Goal: Task Accomplishment & Management: Manage account settings

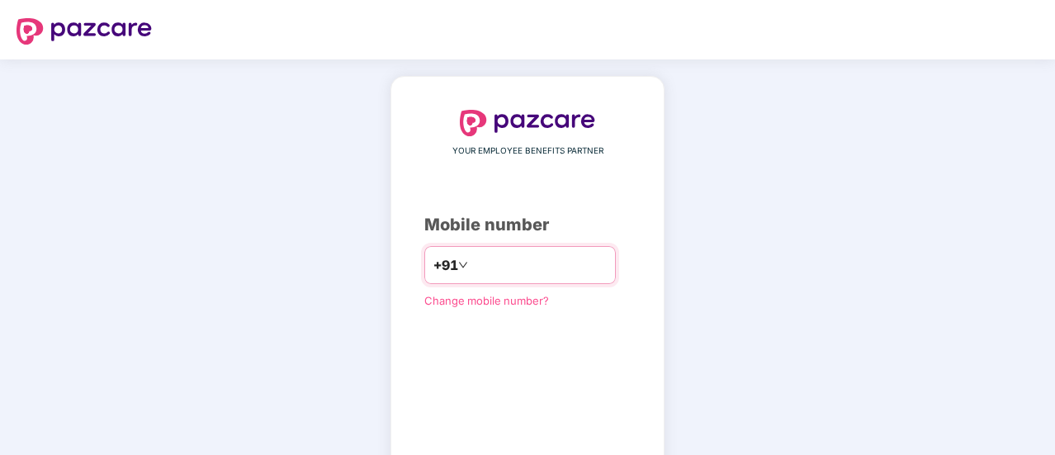
click at [539, 272] on input "number" at bounding box center [538, 265] width 135 height 26
click at [482, 259] on input "number" at bounding box center [538, 265] width 135 height 26
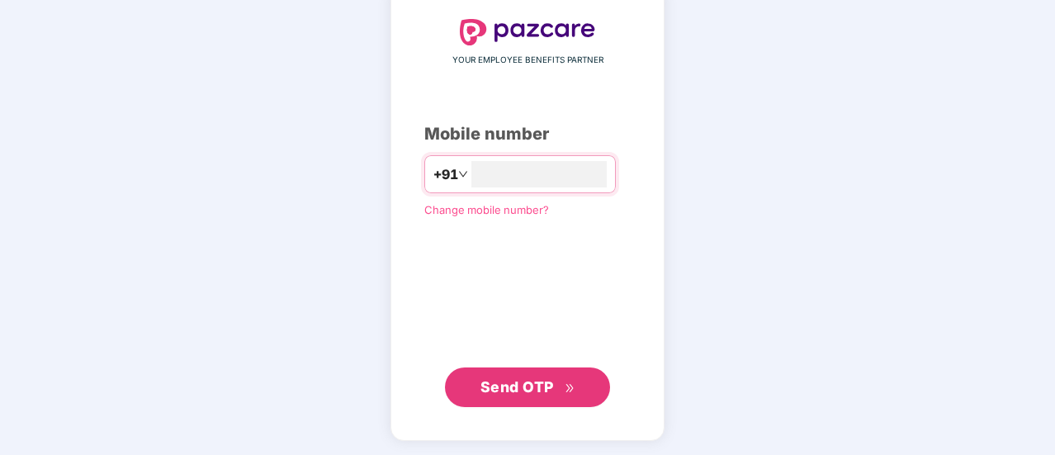
scroll to position [90, 0]
click at [522, 384] on span "Send OTP" at bounding box center [516, 385] width 73 height 17
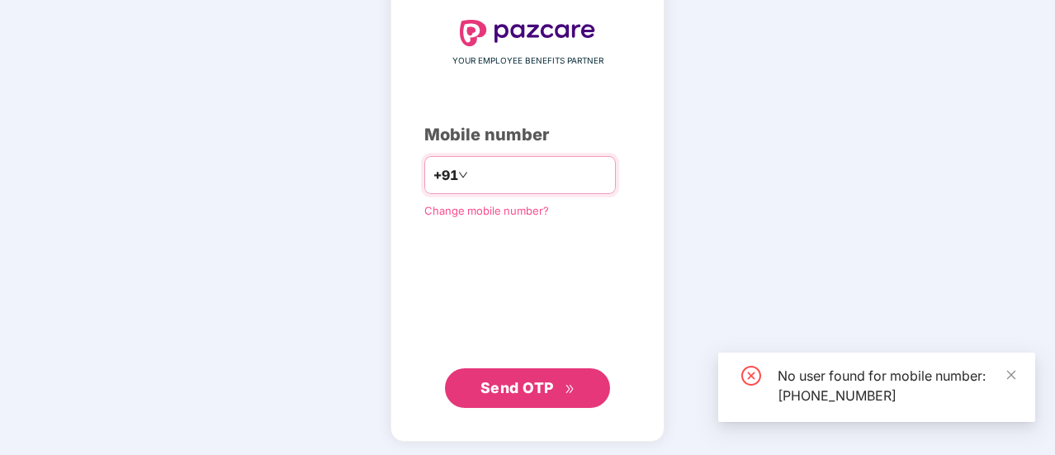
click at [560, 173] on input "**********" at bounding box center [538, 175] width 135 height 26
type input "*"
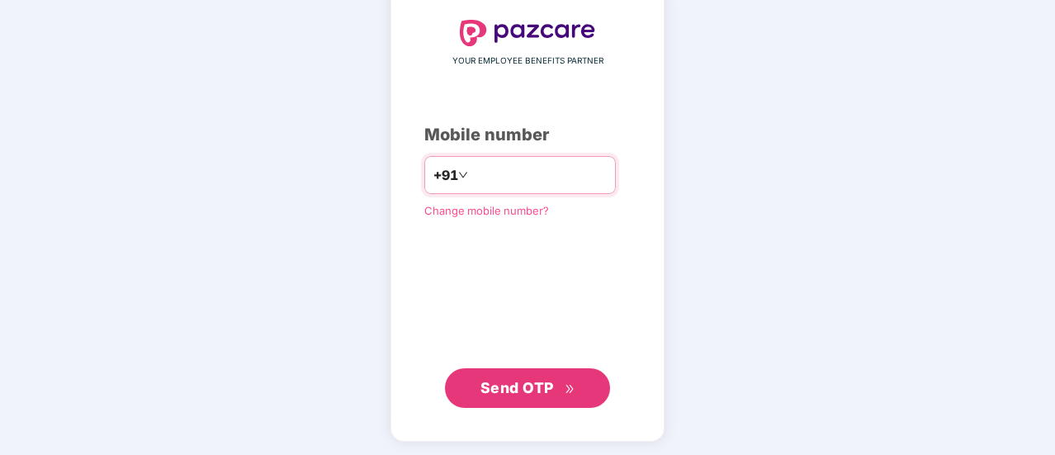
type input "**********"
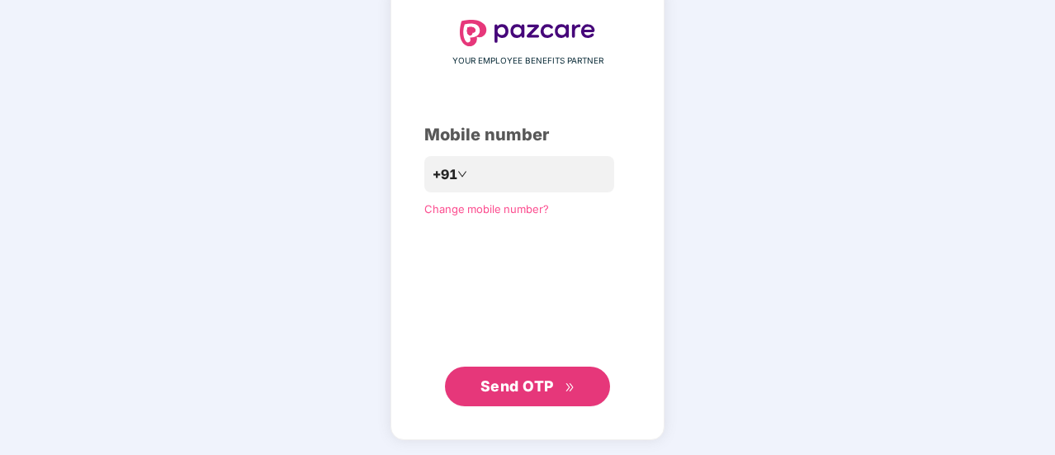
click at [541, 385] on span "Send OTP" at bounding box center [516, 385] width 73 height 17
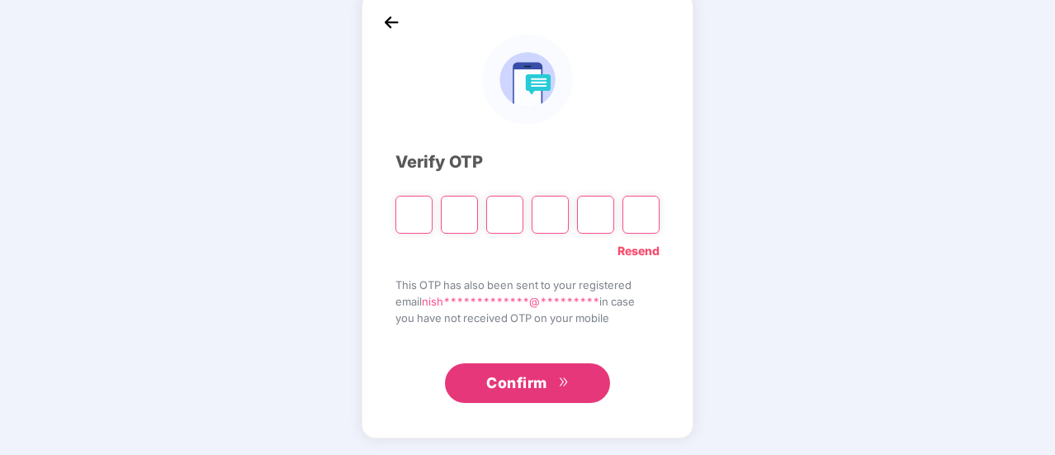
scroll to position [83, 0]
type input "*"
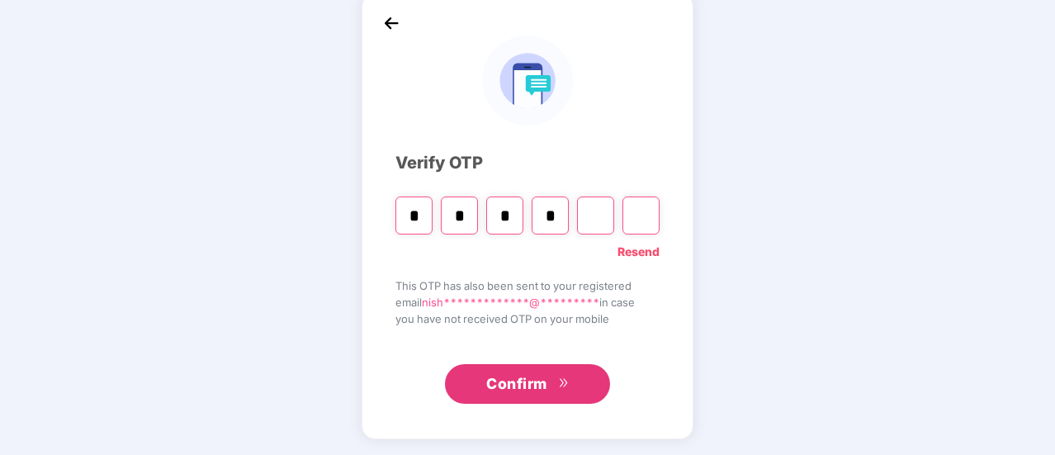
type input "*"
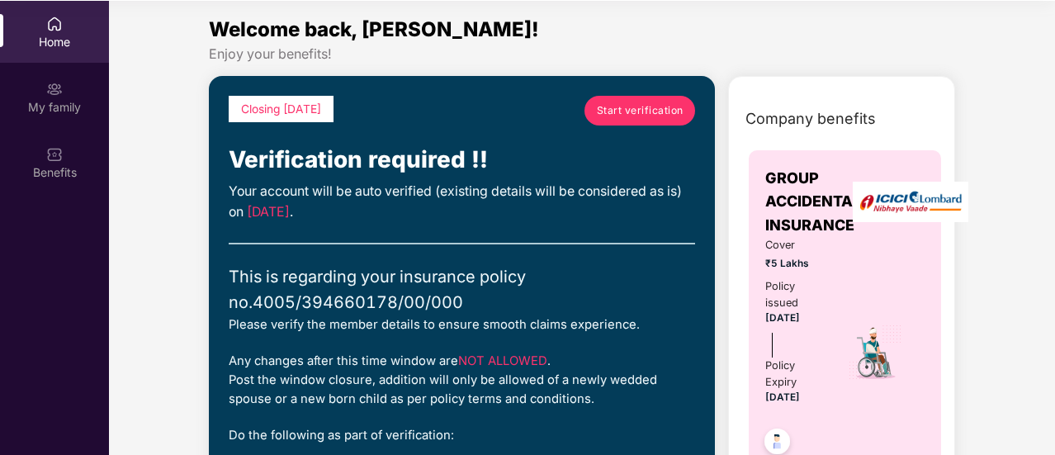
scroll to position [92, 0]
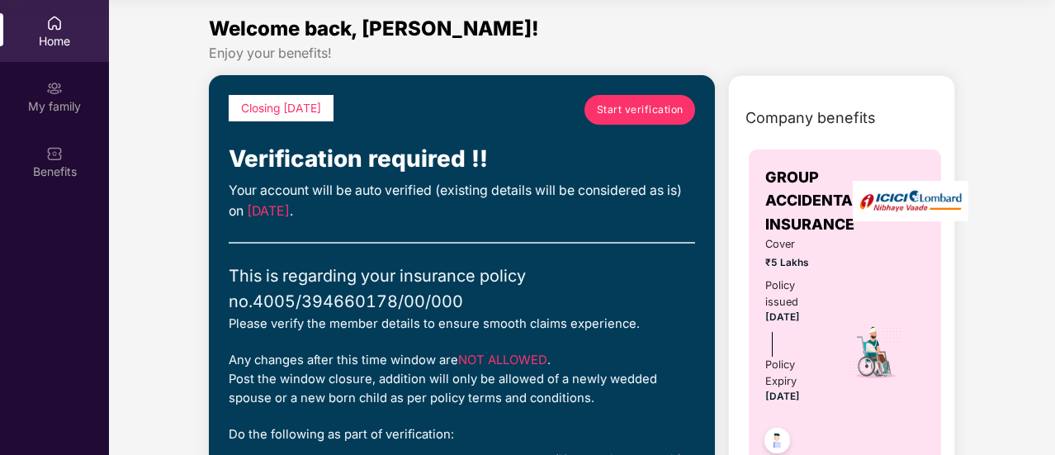
click at [639, 105] on span "Start verification" at bounding box center [640, 110] width 87 height 16
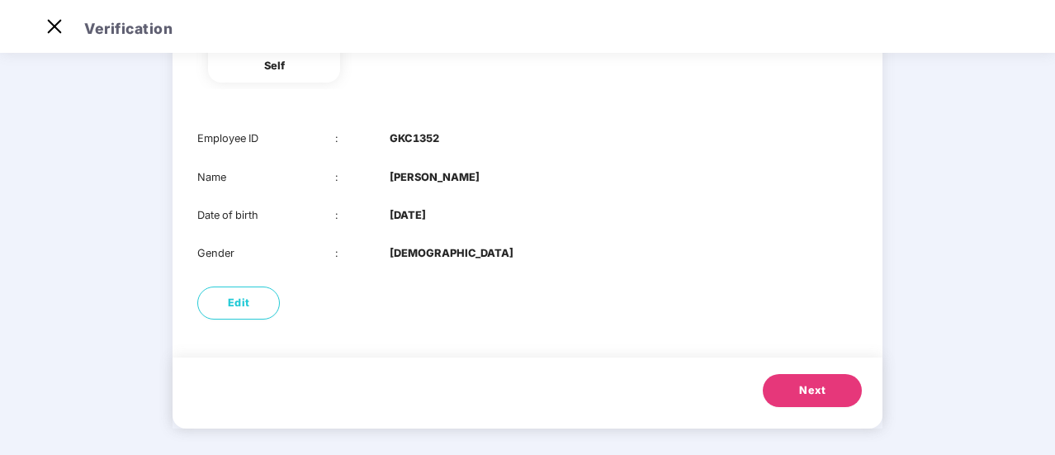
scroll to position [196, 0]
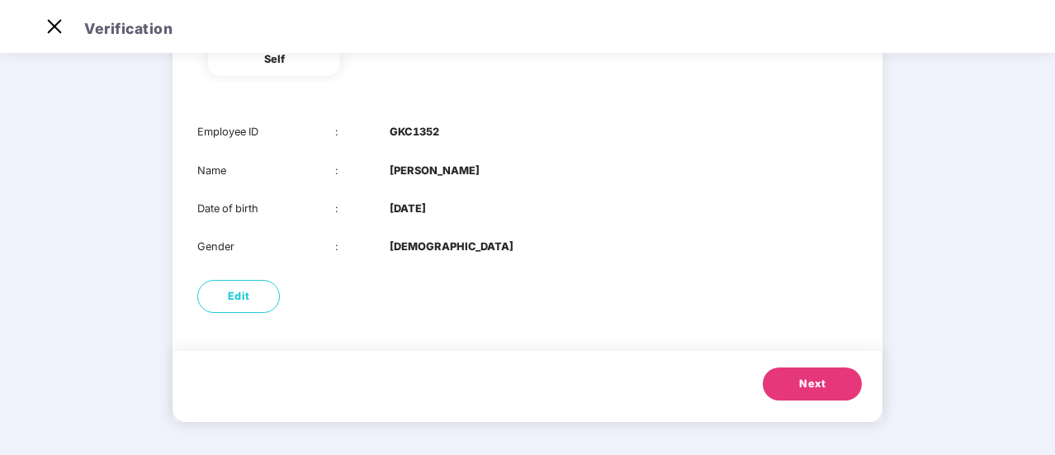
click at [811, 387] on span "Next" at bounding box center [812, 384] width 26 height 17
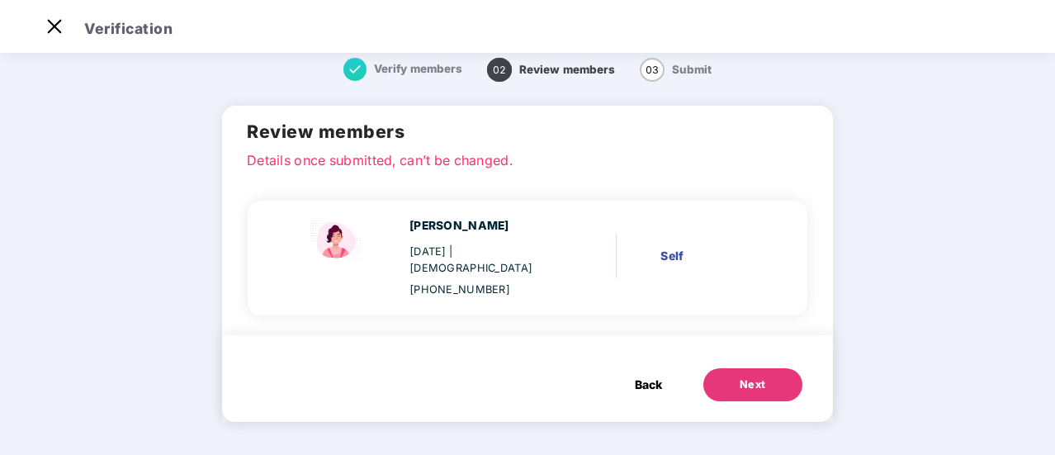
scroll to position [0, 0]
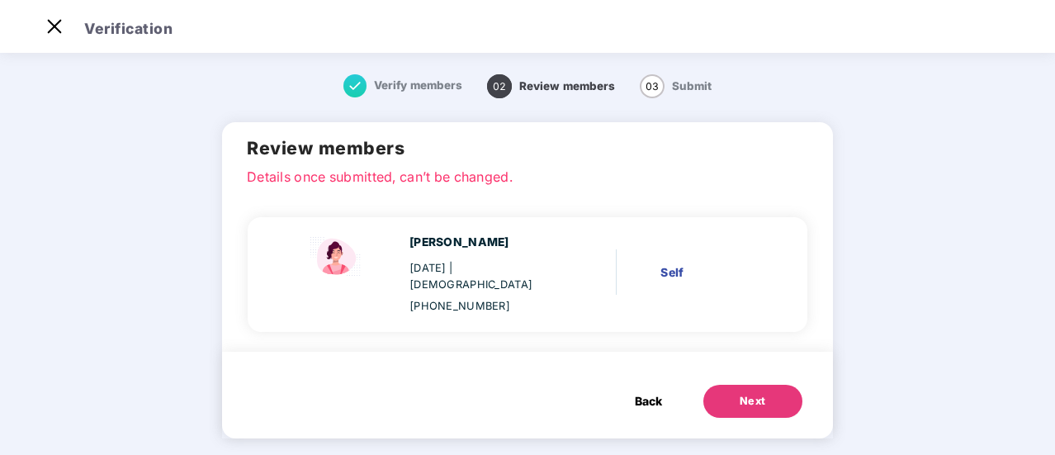
click at [759, 393] on div "Next" at bounding box center [753, 401] width 26 height 17
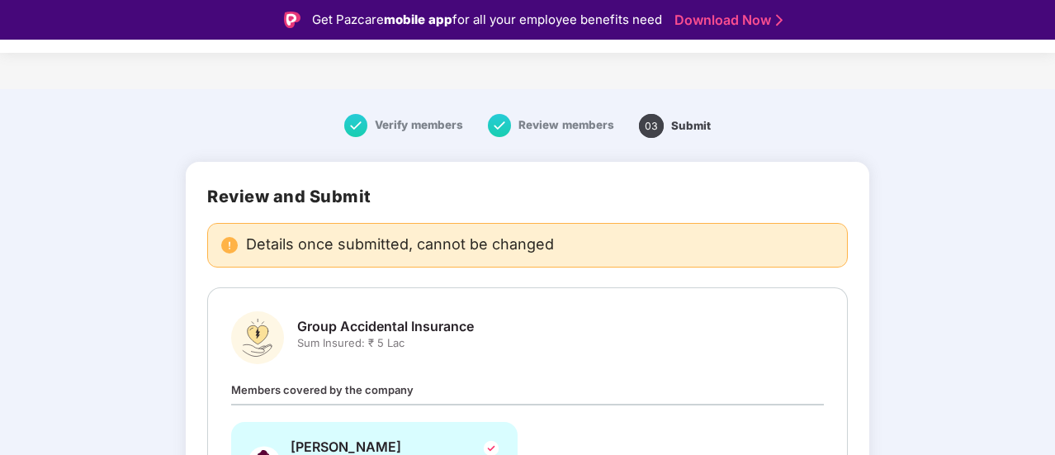
scroll to position [163, 0]
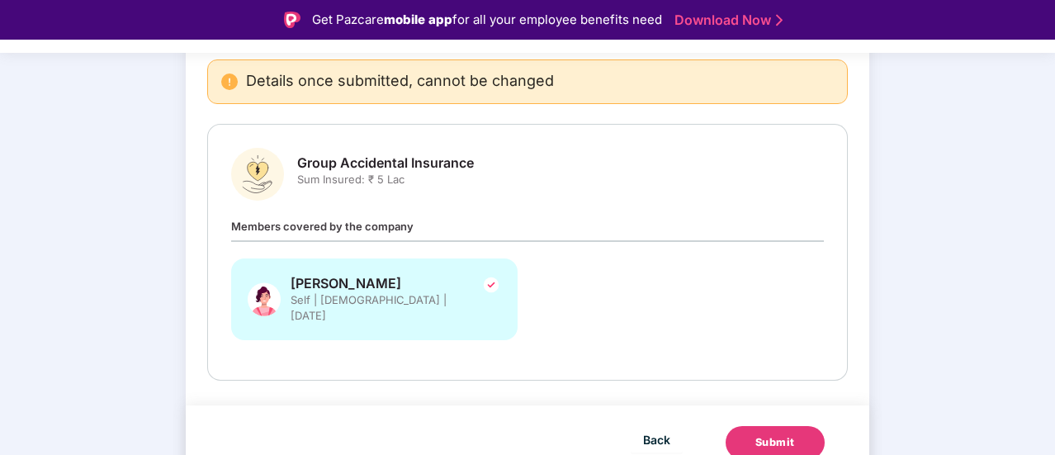
click at [489, 288] on img at bounding box center [491, 285] width 20 height 20
click at [347, 275] on span "[PERSON_NAME]" at bounding box center [382, 283] width 182 height 17
click at [365, 121] on div "Review and Submit Details once submitted, cannot be changed Group Accidental In…" at bounding box center [527, 201] width 683 height 407
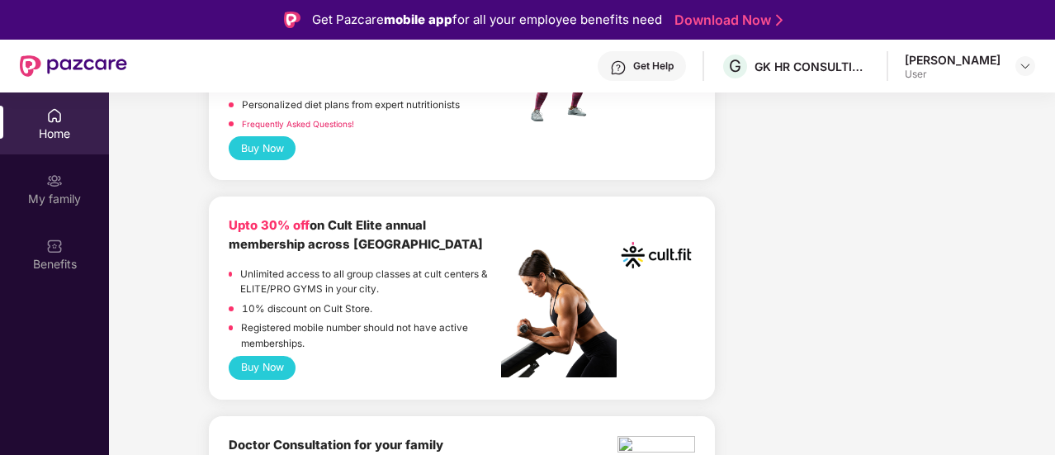
drag, startPoint x: 1052, startPoint y: 181, endPoint x: 1056, endPoint y: 155, distance: 25.8
click at [1054, 155] on html "Get Pazcare mobile app for all your employee benefits need Download Now Get Hel…" at bounding box center [527, 227] width 1055 height 455
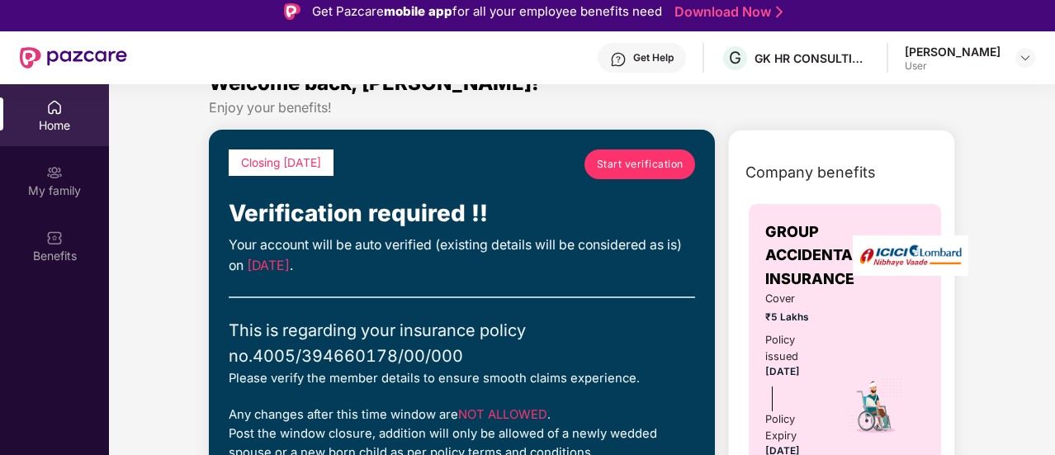
scroll to position [28, 0]
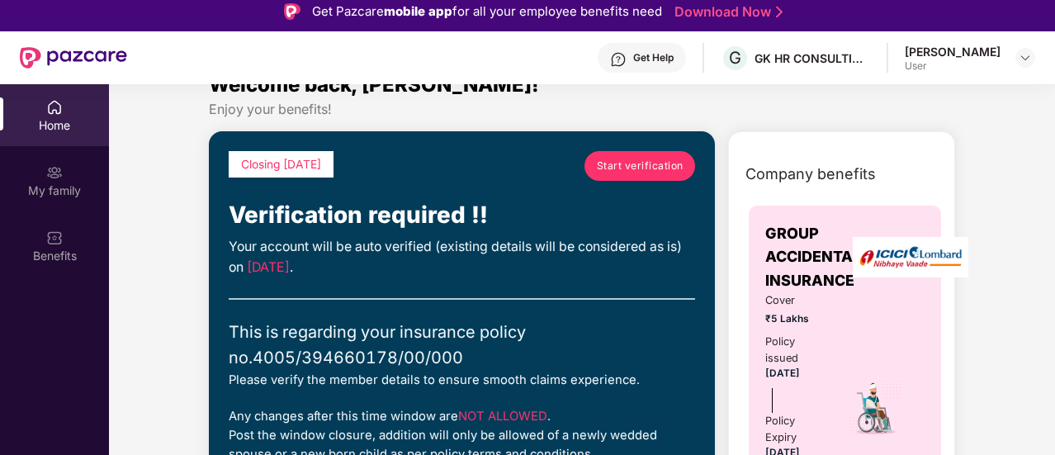
click at [632, 158] on span "Start verification" at bounding box center [640, 166] width 87 height 16
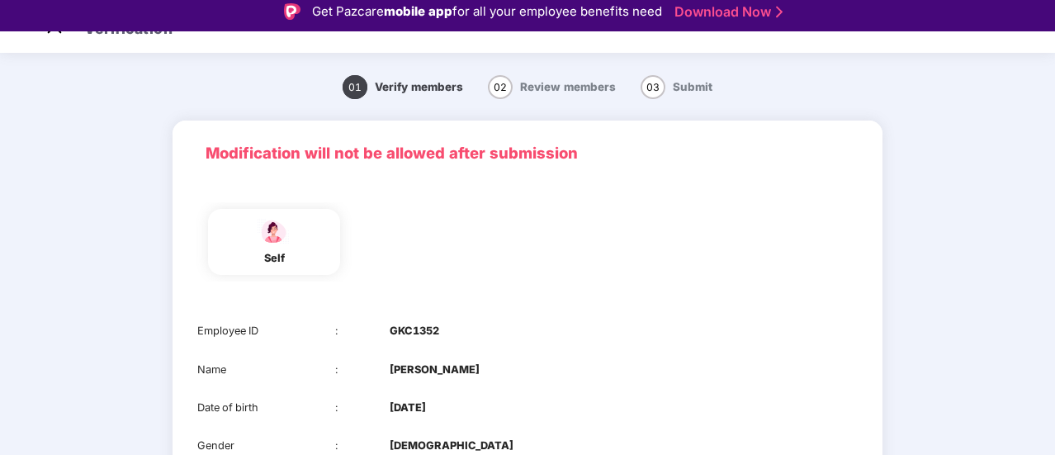
click at [1052, 403] on main "01 Verify members 02 Review members 03 Submit Modification will not be allowed …" at bounding box center [527, 353] width 1055 height 601
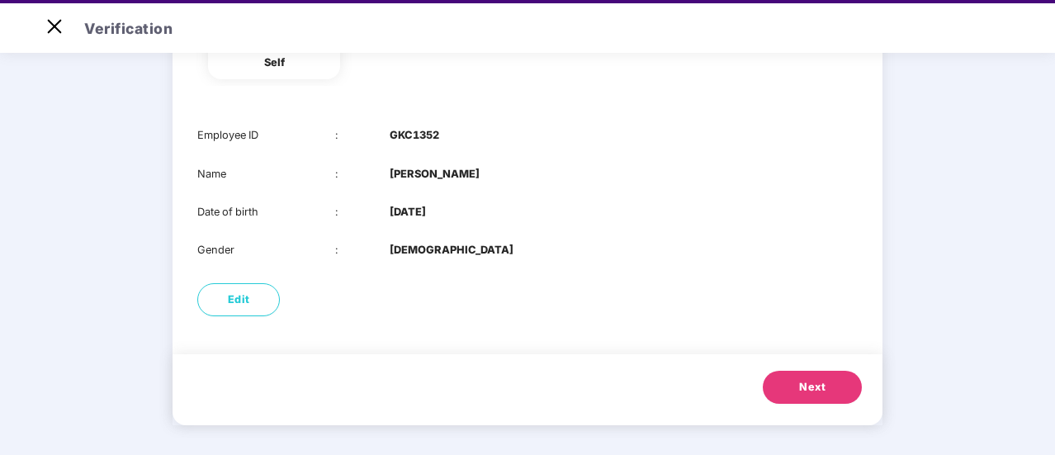
scroll to position [40, 0]
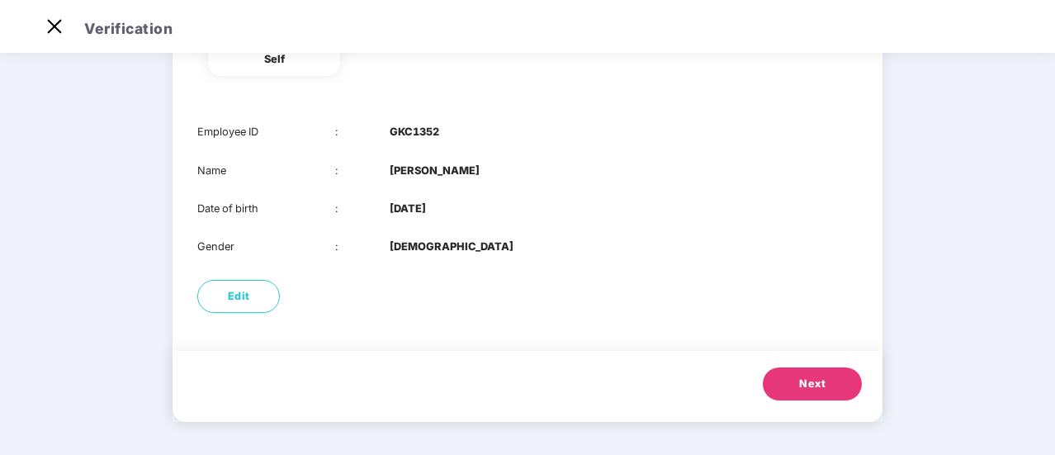
click at [825, 376] on button "Next" at bounding box center [812, 383] width 99 height 33
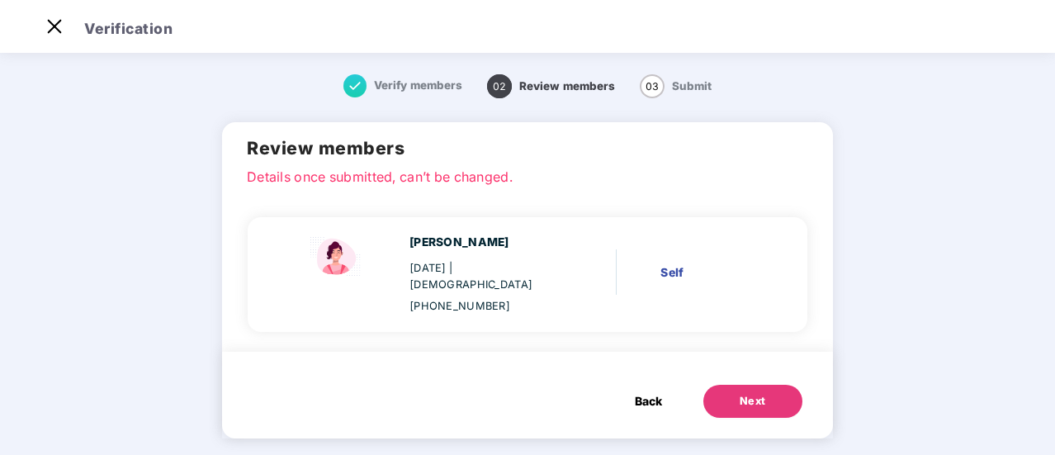
click at [794, 390] on button "Next" at bounding box center [752, 401] width 99 height 33
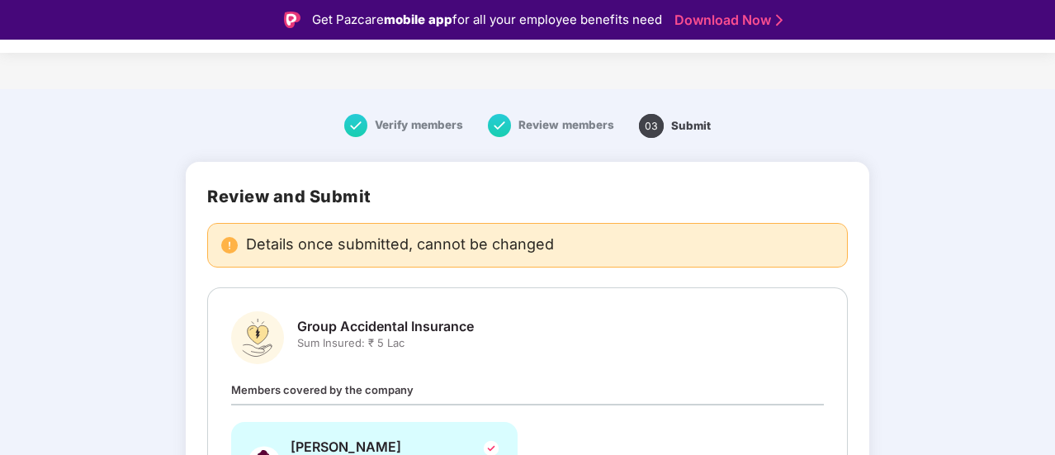
scroll to position [163, 0]
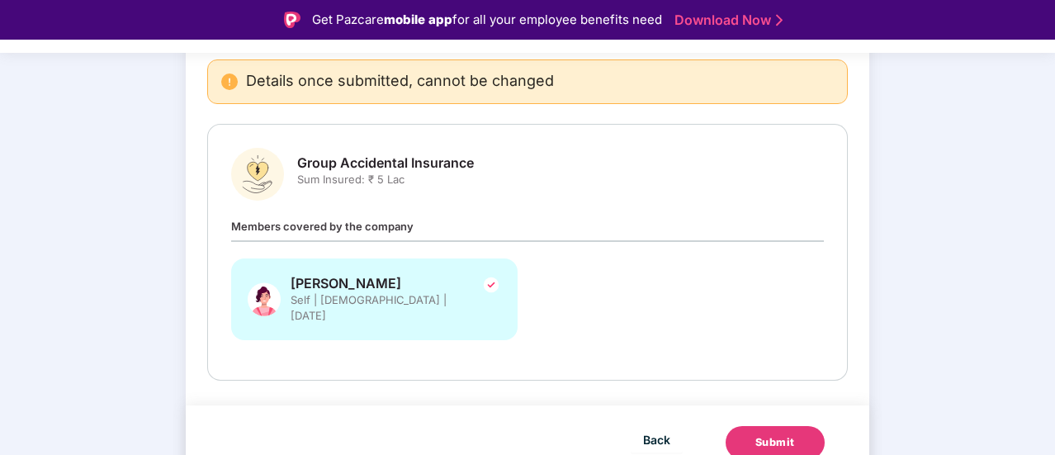
click at [805, 426] on button "Submit" at bounding box center [775, 442] width 99 height 33
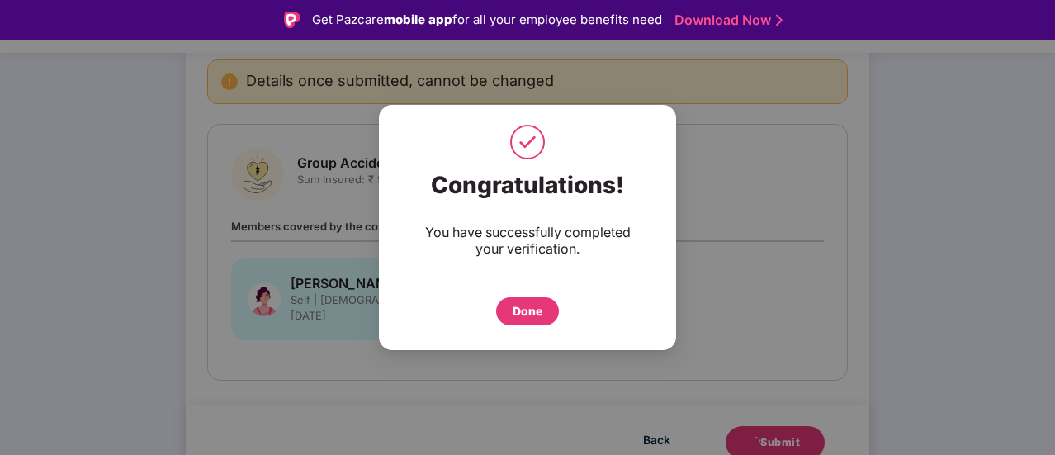
click at [527, 291] on div "Done" at bounding box center [527, 307] width 231 height 36
click at [528, 306] on div "Done" at bounding box center [528, 311] width 30 height 18
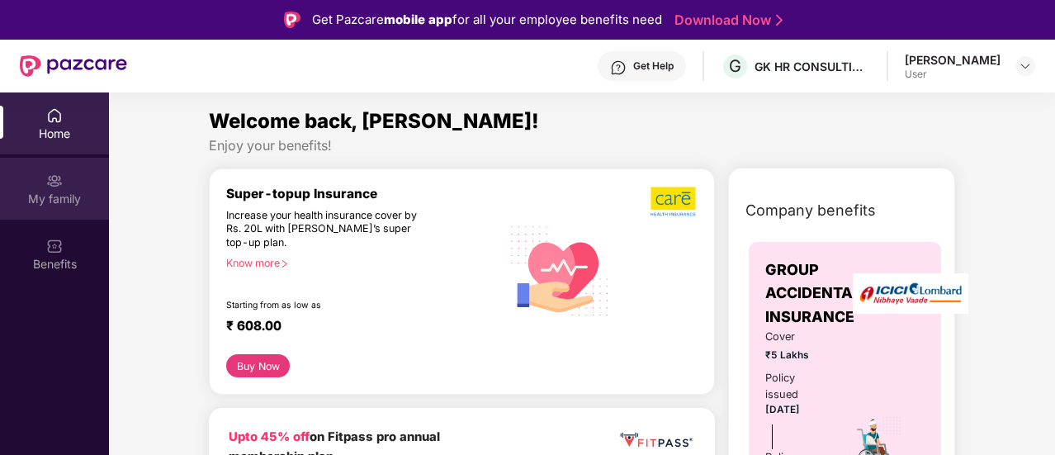
click at [68, 187] on div "My family" at bounding box center [54, 189] width 109 height 62
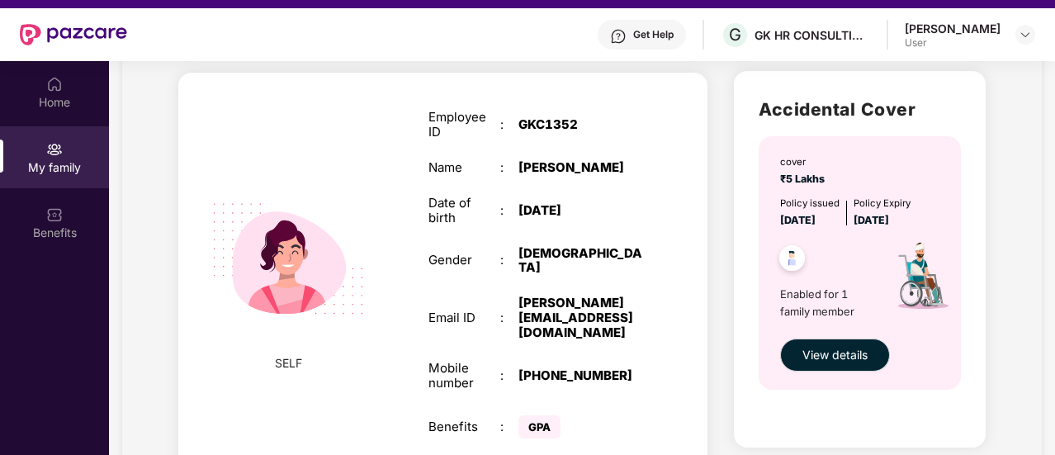
scroll to position [33, 0]
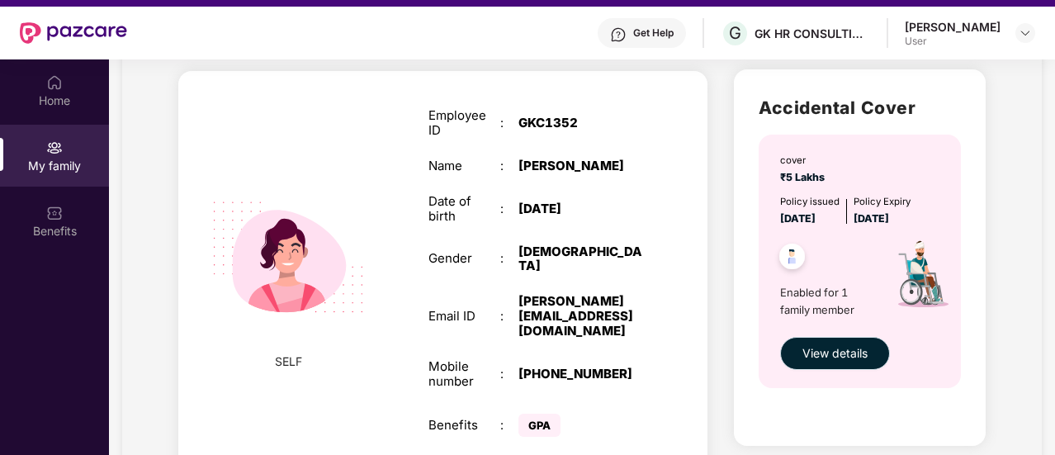
click at [820, 363] on button "View details" at bounding box center [835, 353] width 110 height 33
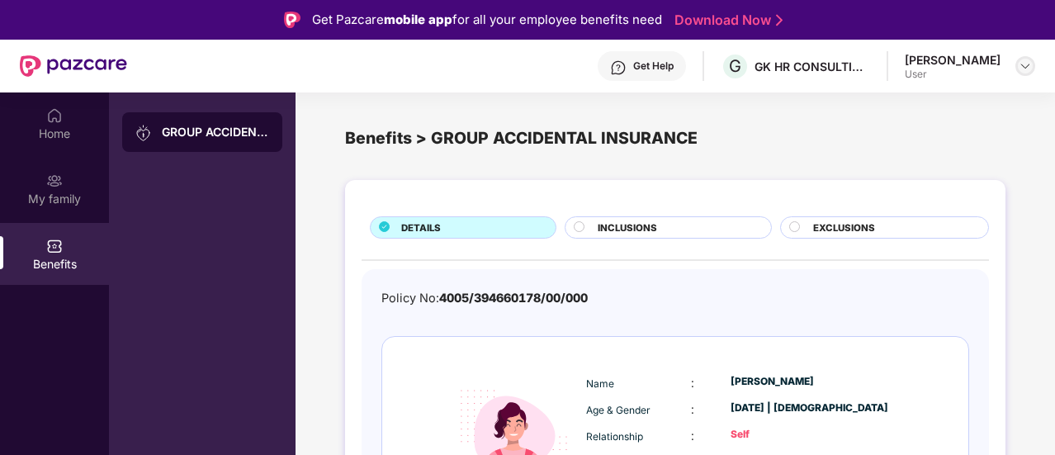
click at [1022, 67] on img at bounding box center [1025, 65] width 13 height 13
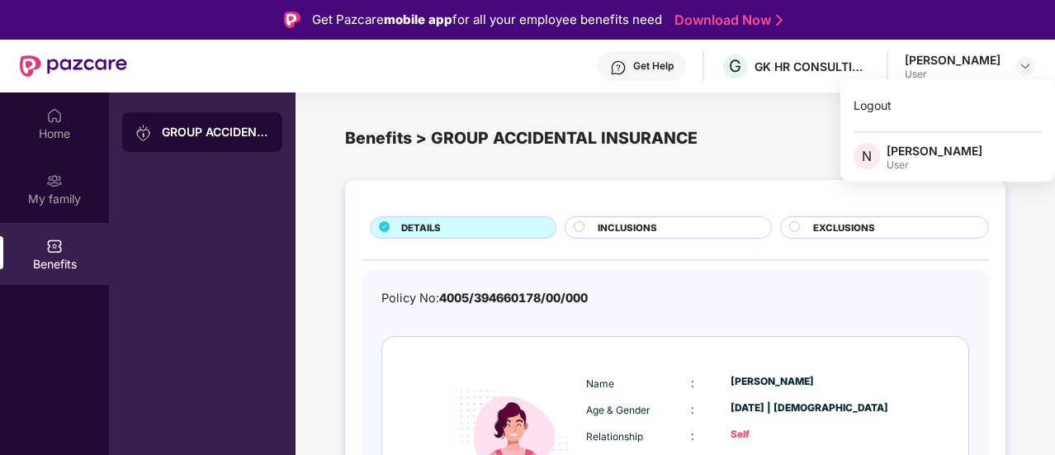
click at [789, 128] on div "Benefits > GROUP ACCIDENTAL INSURANCE" at bounding box center [675, 138] width 660 height 26
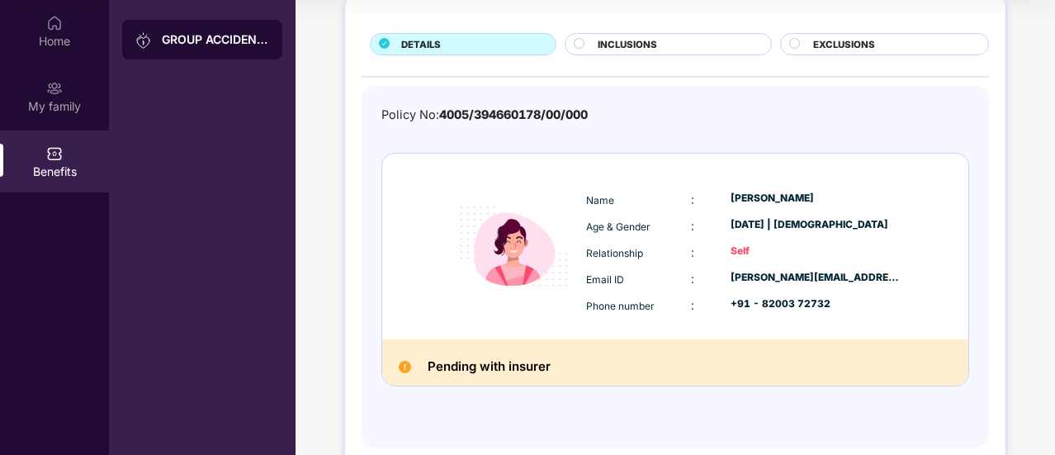
scroll to position [89, 0]
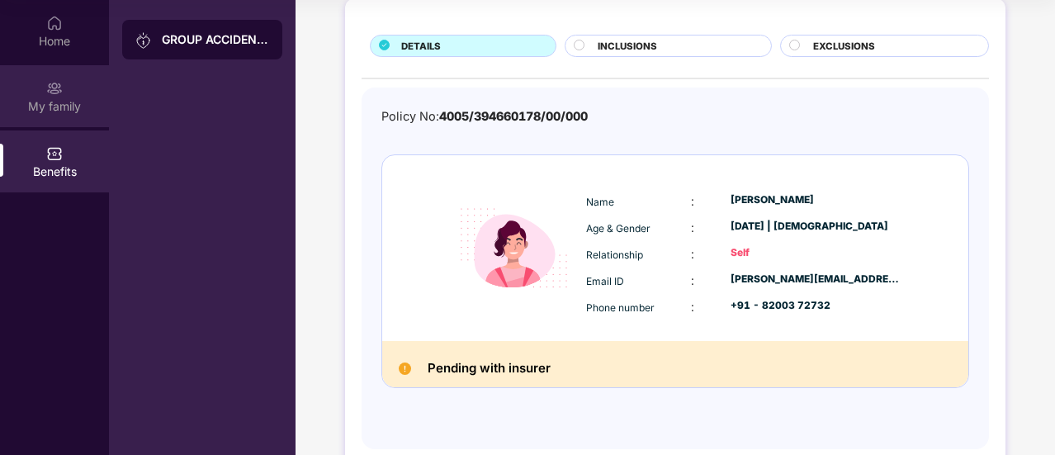
click at [59, 108] on div "My family" at bounding box center [54, 106] width 109 height 17
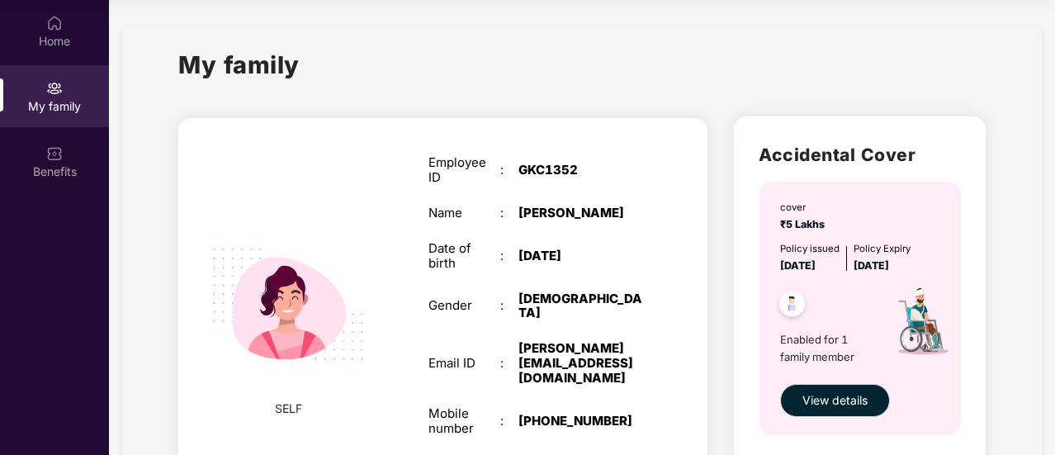
scroll to position [106, 0]
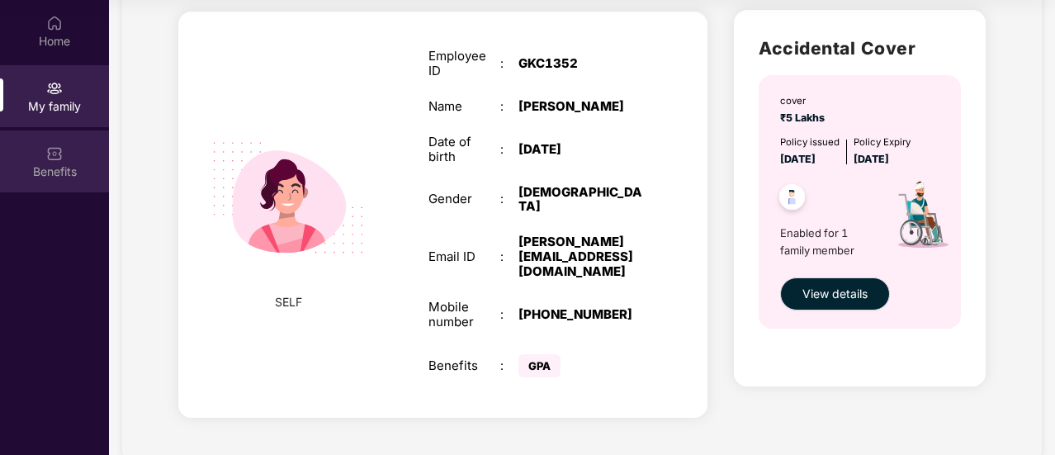
click at [67, 166] on div "Benefits" at bounding box center [54, 171] width 109 height 17
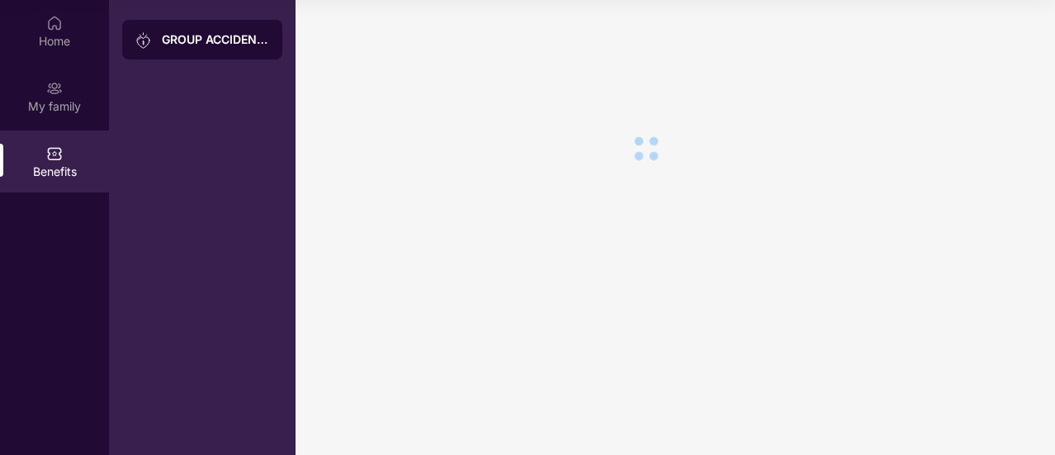
scroll to position [0, 0]
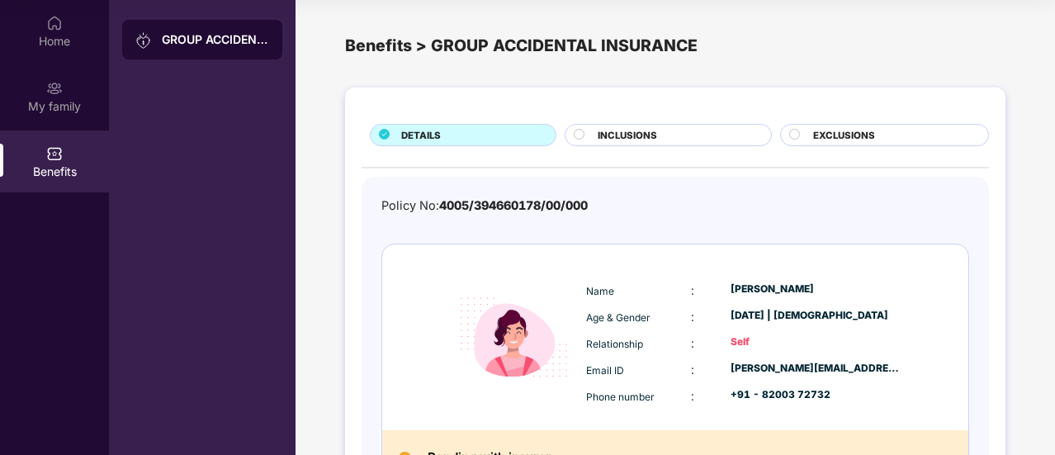
click at [629, 136] on span "INCLUSIONS" at bounding box center [627, 135] width 59 height 15
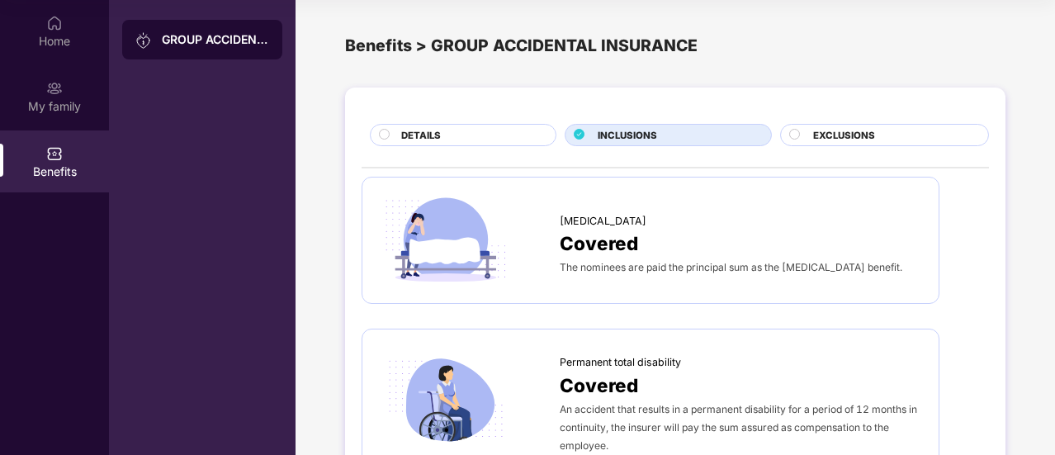
click at [853, 136] on span "EXCLUSIONS" at bounding box center [844, 135] width 62 height 15
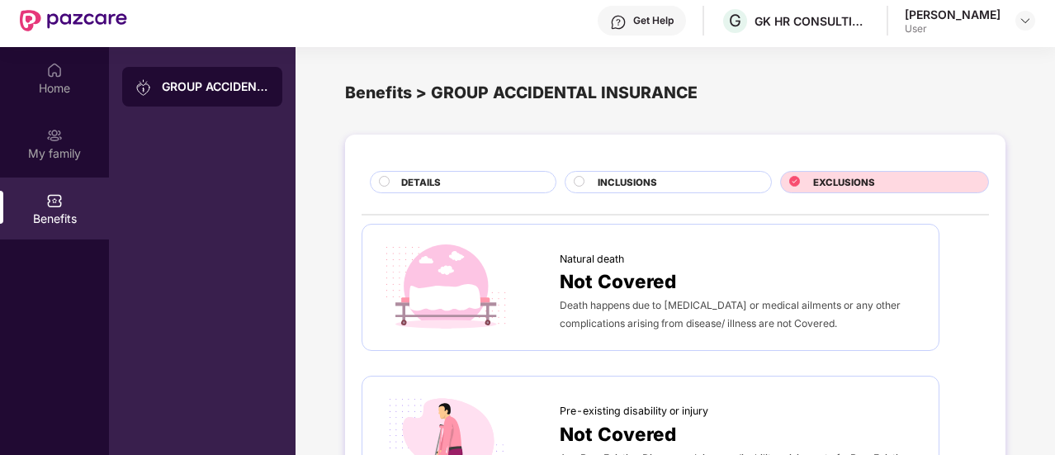
scroll to position [26, 0]
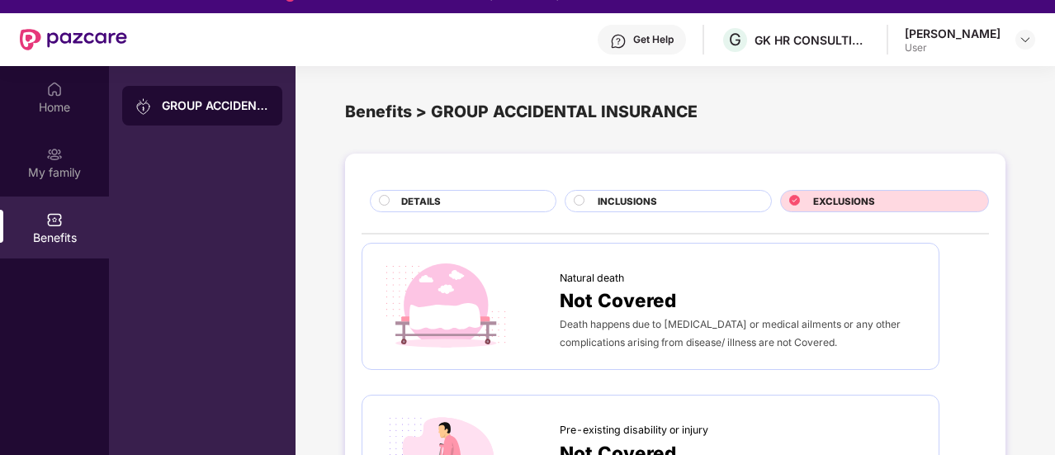
click at [631, 201] on span "INCLUSIONS" at bounding box center [627, 201] width 59 height 15
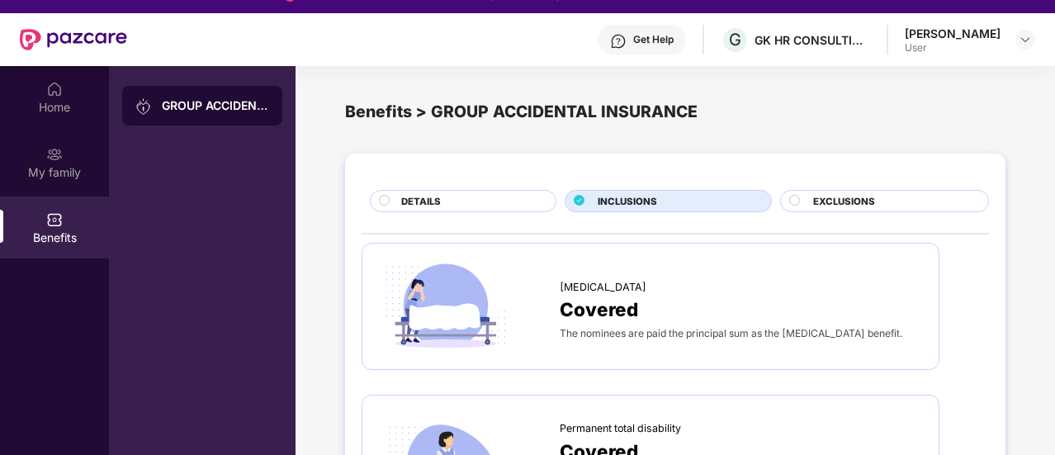
click at [524, 202] on div "DETAILS" at bounding box center [470, 202] width 154 height 17
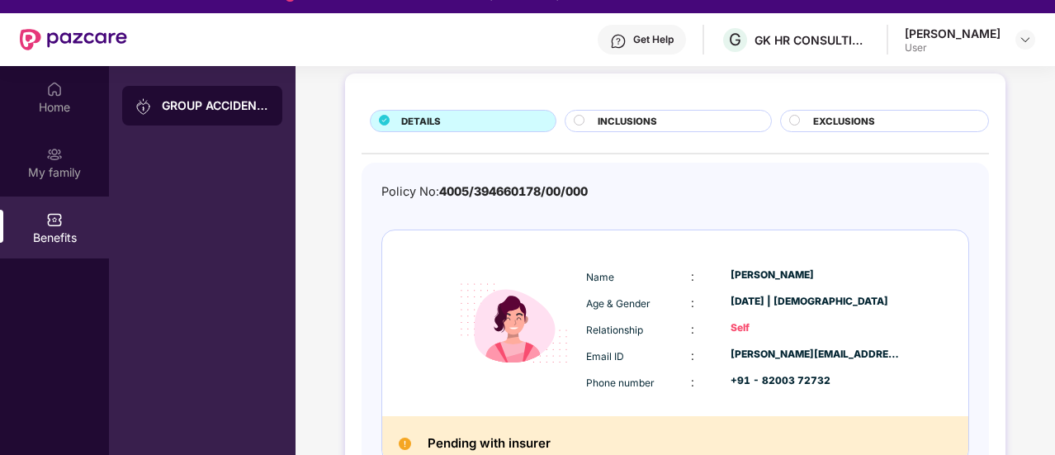
scroll to position [122, 0]
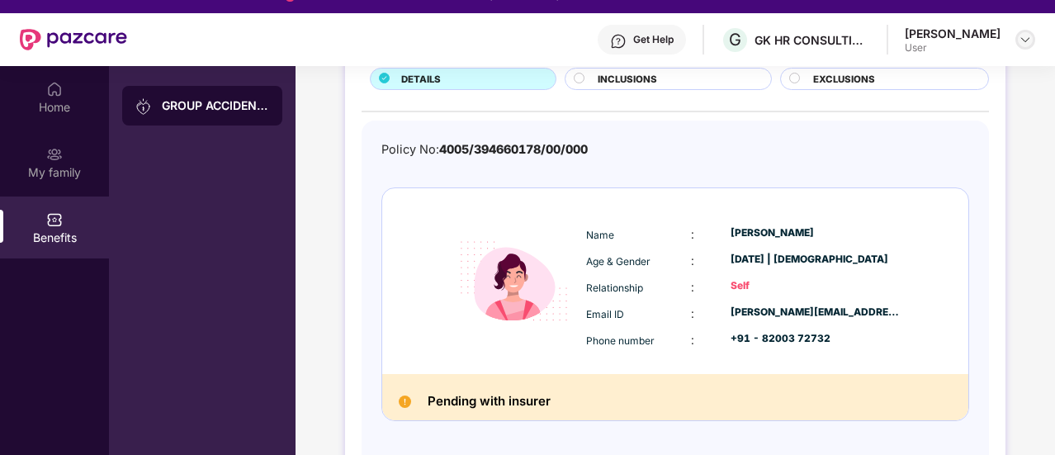
click at [1025, 40] on img at bounding box center [1025, 39] width 13 height 13
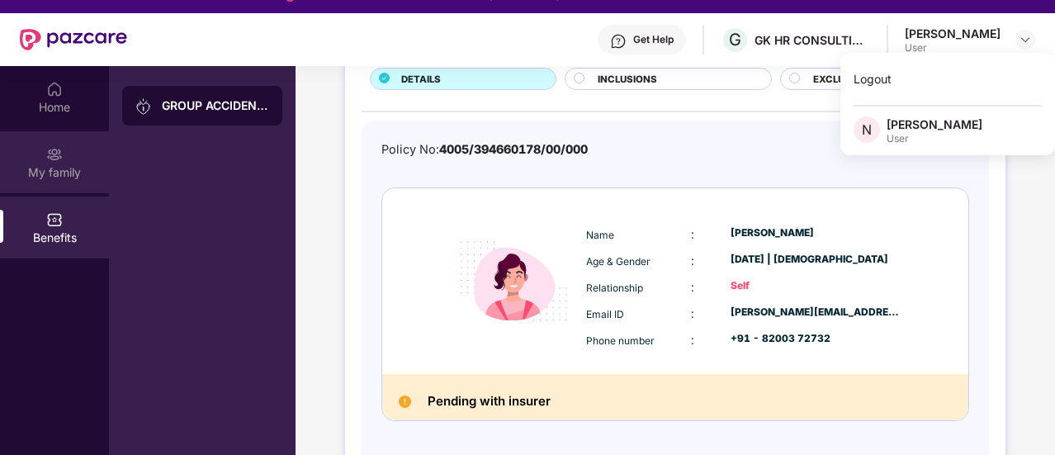
click at [63, 153] on div "My family" at bounding box center [54, 162] width 109 height 62
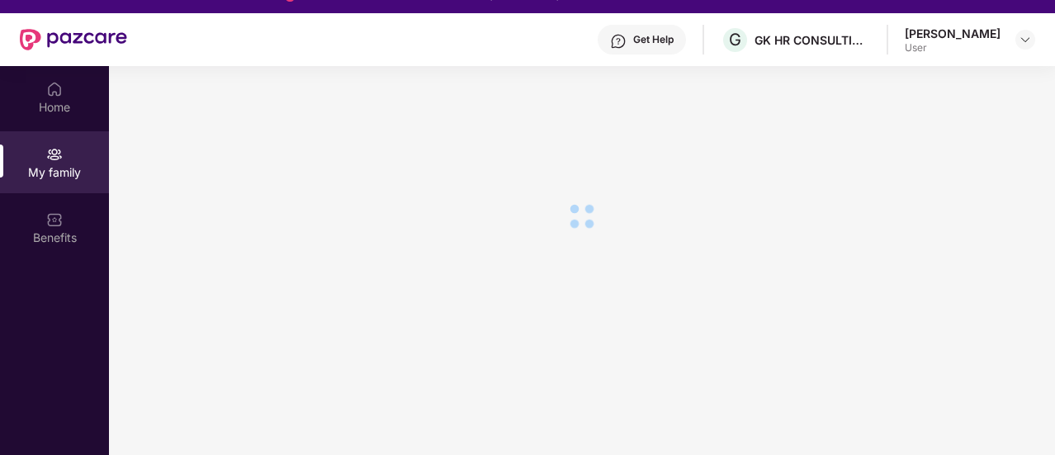
scroll to position [0, 0]
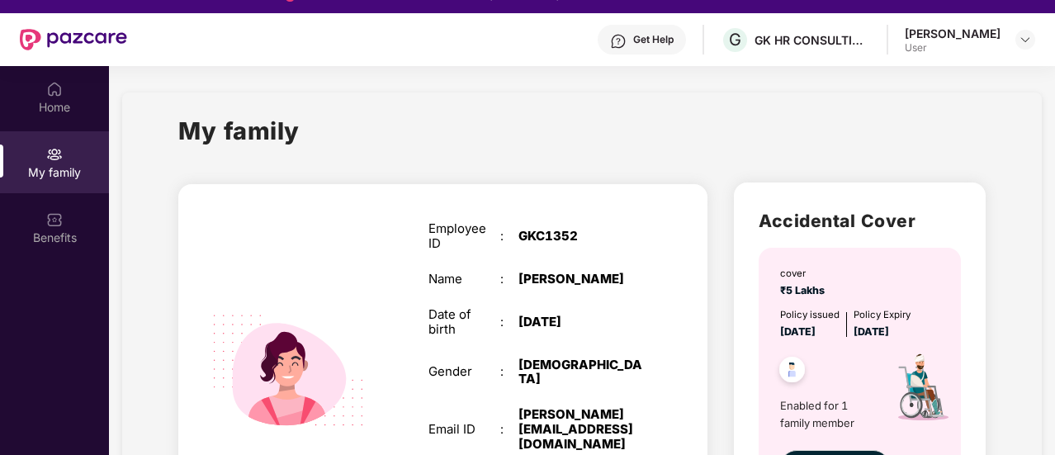
click at [1051, 418] on section "My family SELF Employee ID : GKC1352 Name : [PERSON_NAME] Date of birth : [DEMO…" at bounding box center [582, 361] width 946 height 591
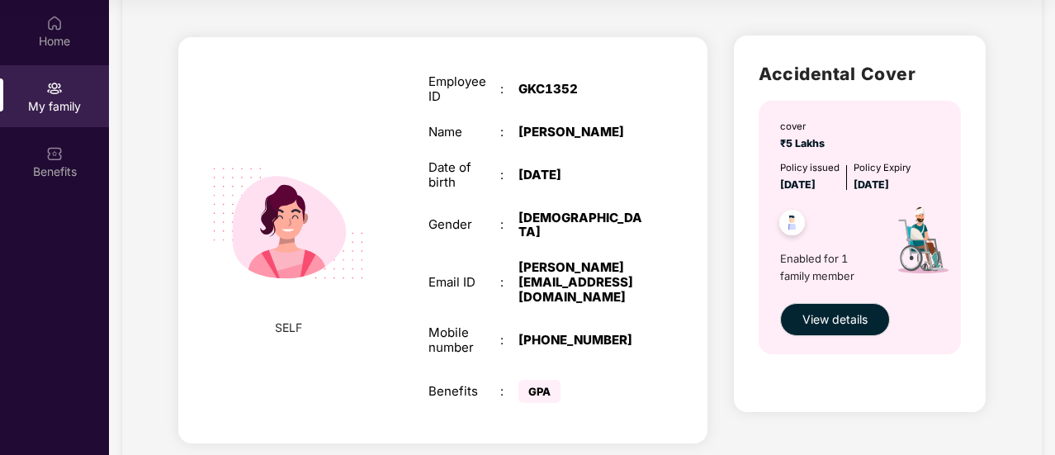
scroll to position [106, 0]
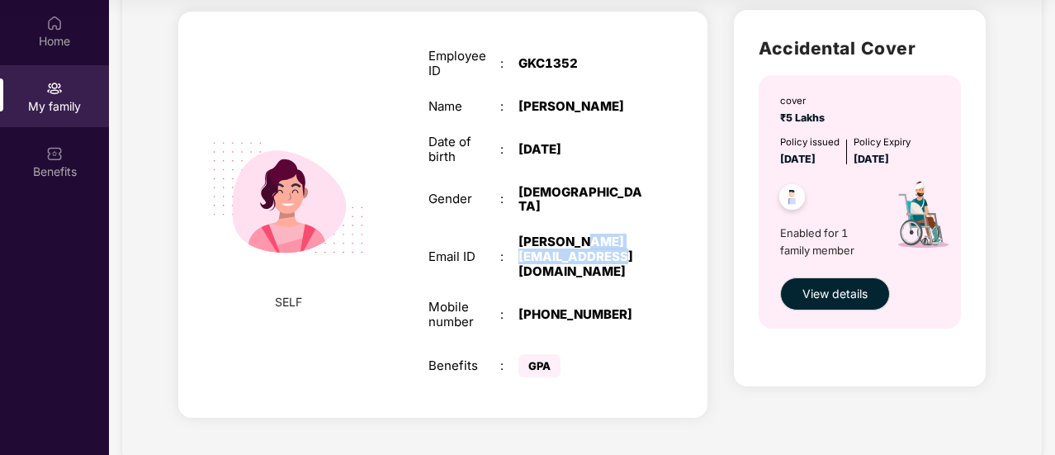
drag, startPoint x: 604, startPoint y: 246, endPoint x: 571, endPoint y: 220, distance: 42.3
click at [571, 234] on div "[PERSON_NAME][EMAIL_ADDRESS][DOMAIN_NAME]" at bounding box center [580, 256] width 125 height 45
click at [297, 293] on span "SELF" at bounding box center [288, 302] width 27 height 18
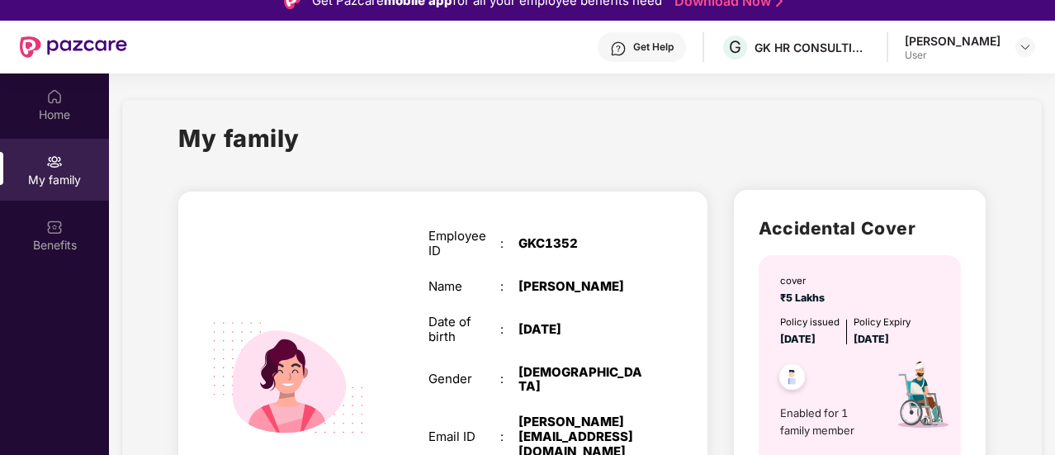
scroll to position [0, 0]
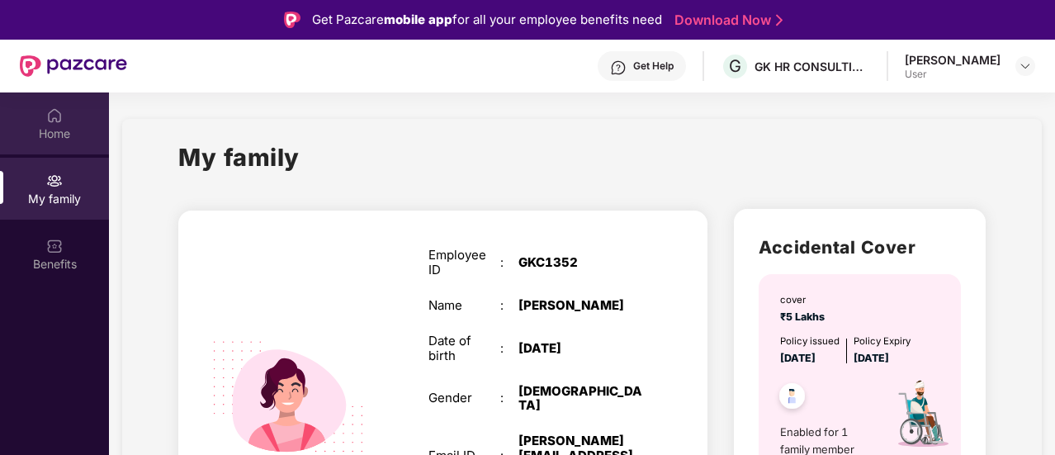
click at [66, 113] on div "Home" at bounding box center [54, 123] width 109 height 62
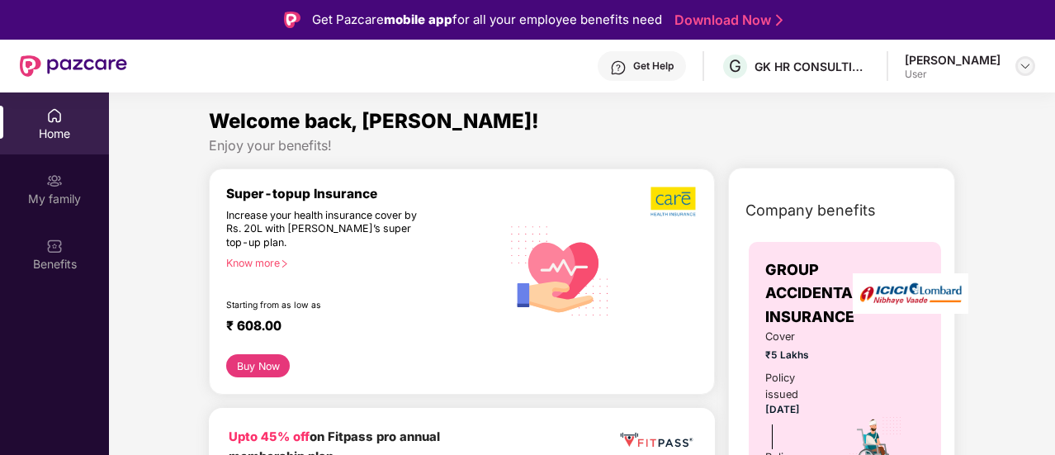
click at [1022, 70] on img at bounding box center [1025, 65] width 13 height 13
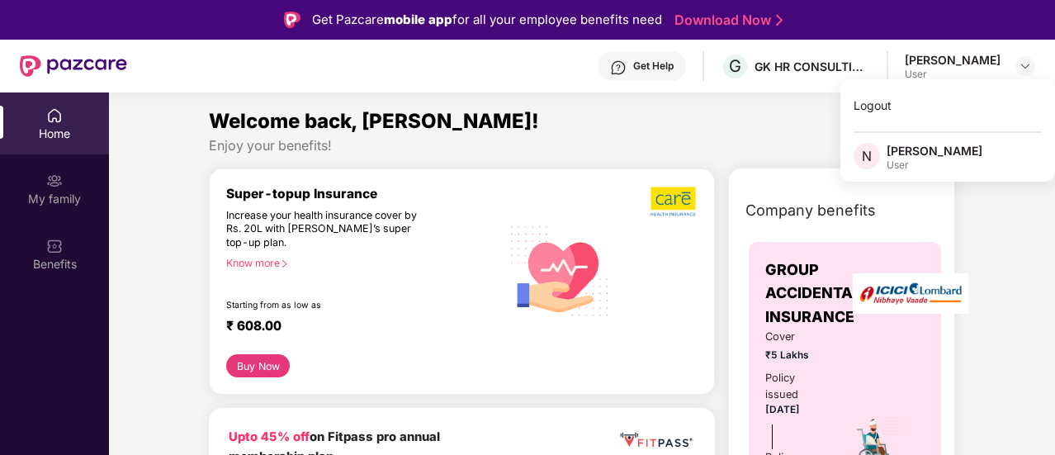
click at [641, 176] on div "Super-topup Insurance Increase your health insurance cover by Rs. 20L with [PER…" at bounding box center [462, 281] width 506 height 227
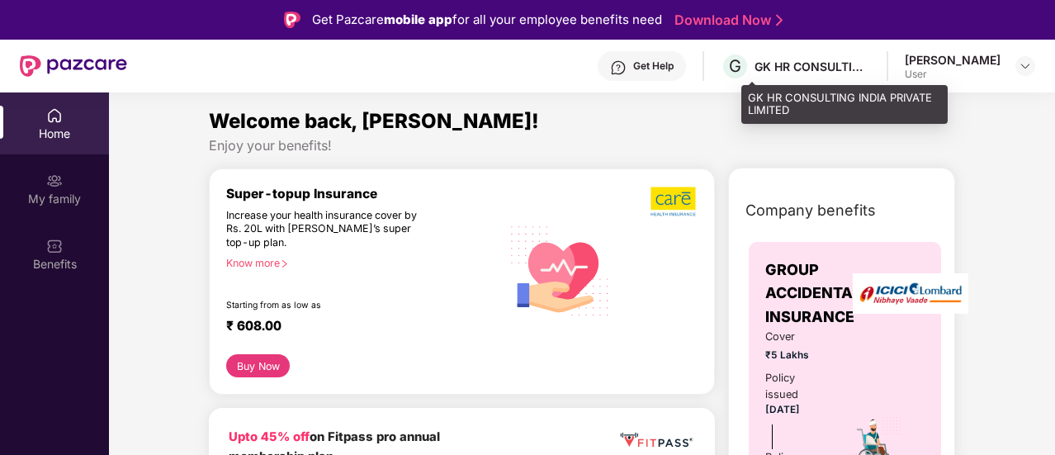
click at [810, 65] on div "GK HR CONSULTING INDIA PRIVATE LIMITED" at bounding box center [812, 67] width 116 height 16
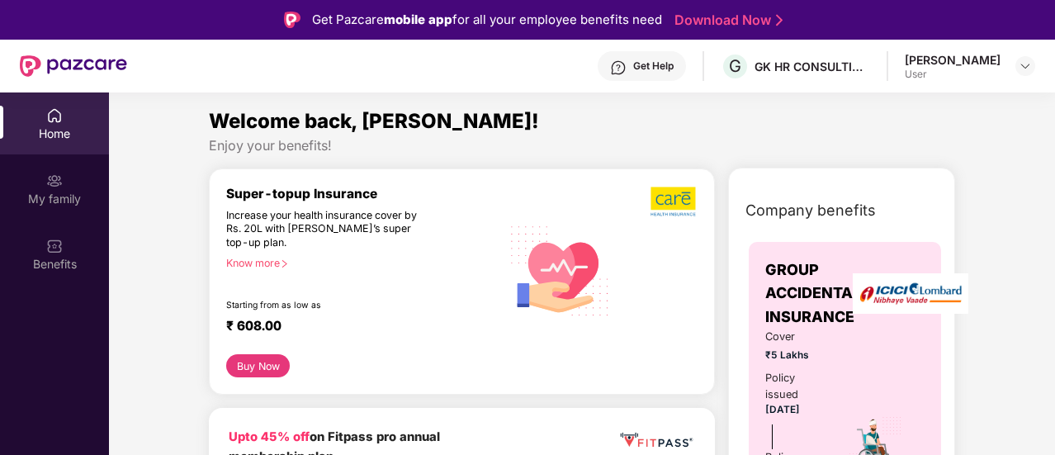
scroll to position [92, 0]
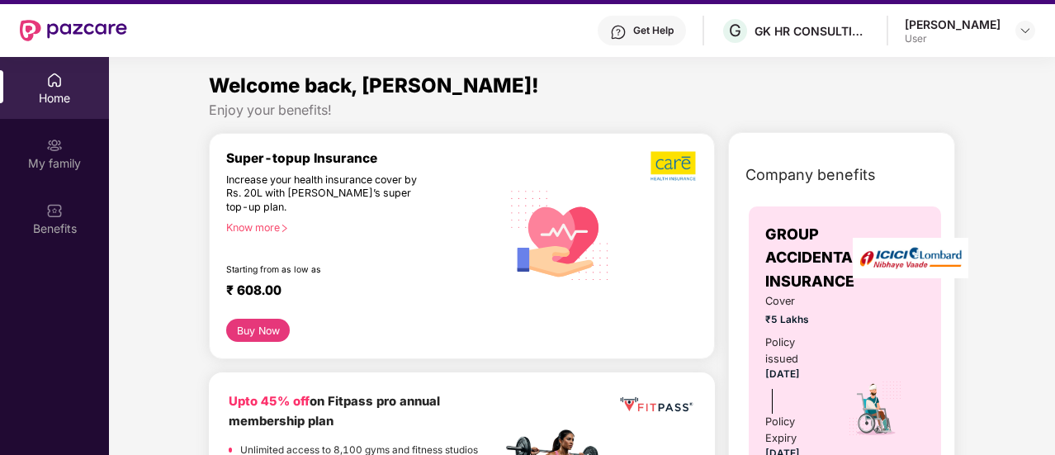
scroll to position [0, 0]
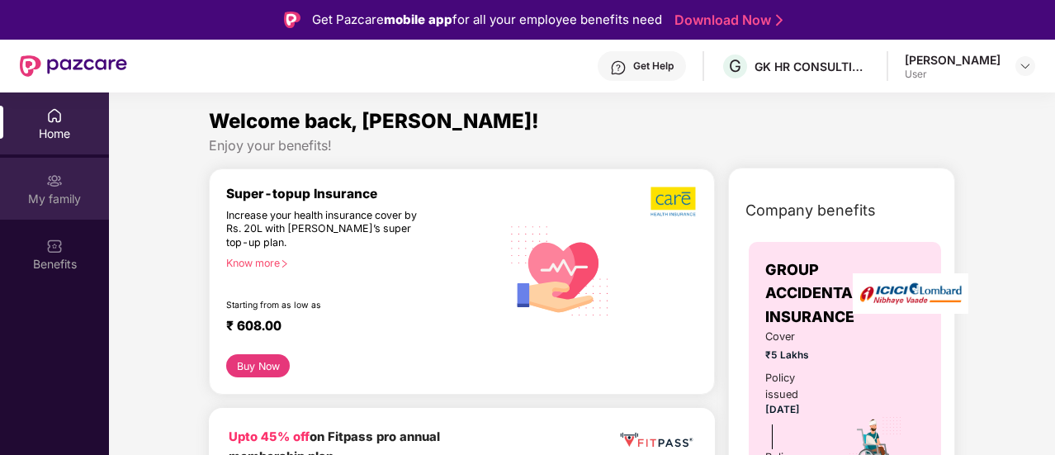
click at [77, 184] on div "My family" at bounding box center [54, 189] width 109 height 62
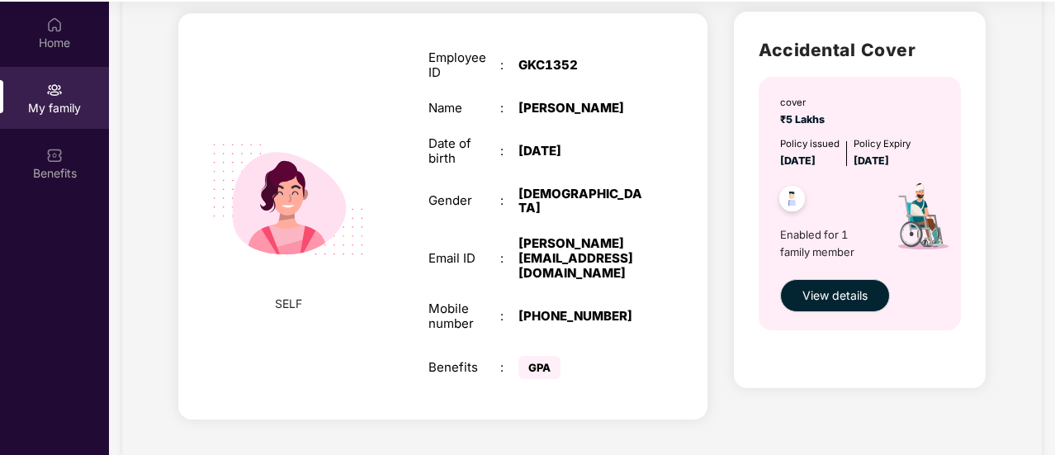
scroll to position [92, 0]
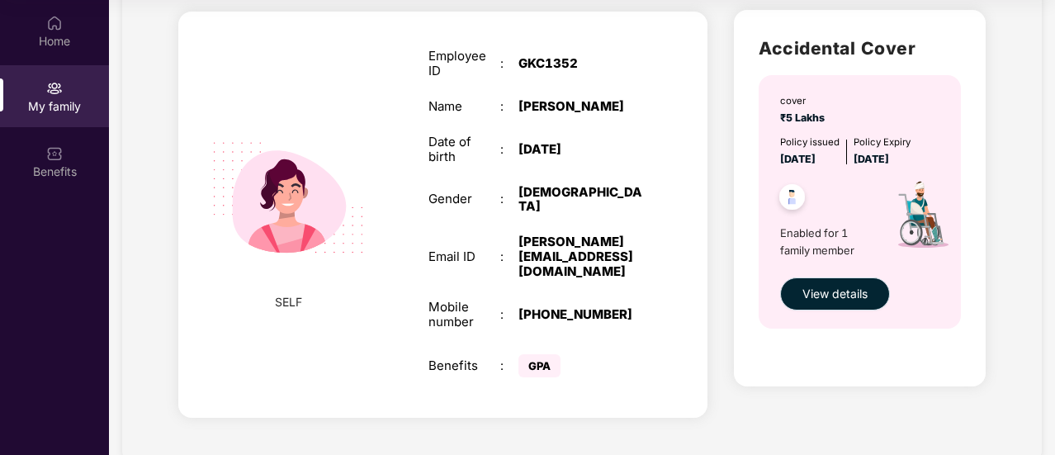
click at [809, 290] on span "View details" at bounding box center [834, 294] width 65 height 18
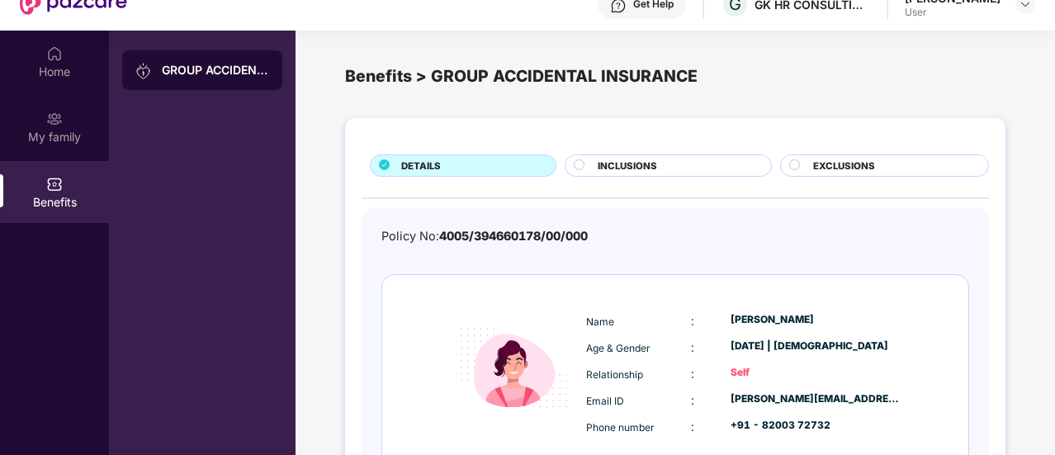
scroll to position [59, 0]
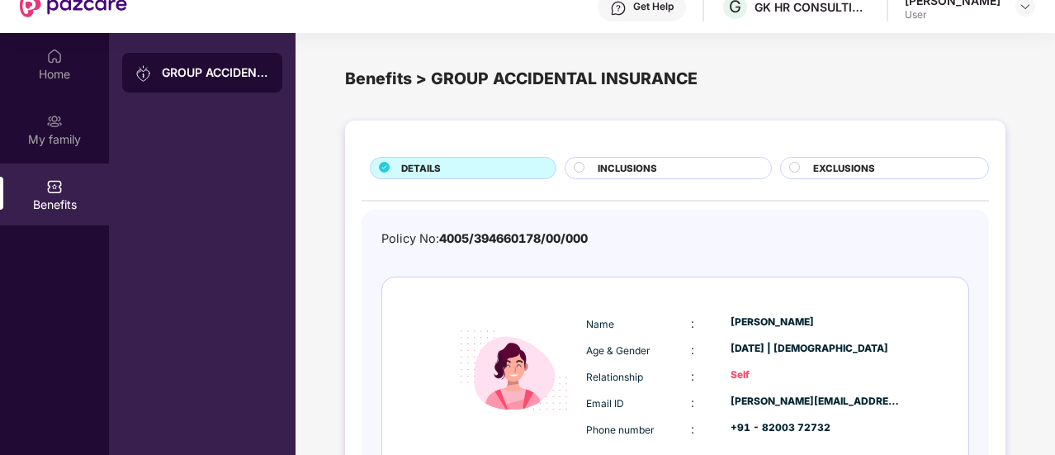
click at [1052, 414] on div "DETAILS INCLUSIONS EXCLUSIONS Policy No: 4005/394660178/00/000 Name : [PERSON_N…" at bounding box center [675, 362] width 759 height 500
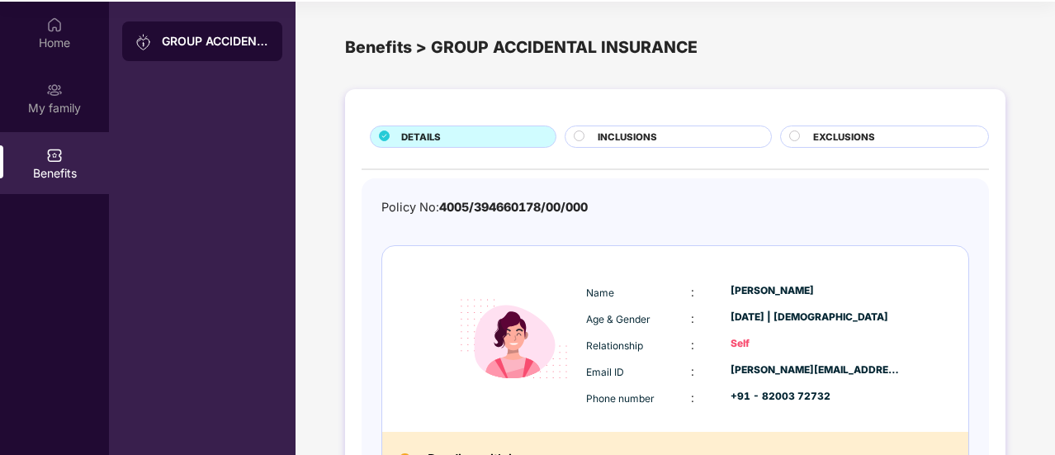
scroll to position [92, 0]
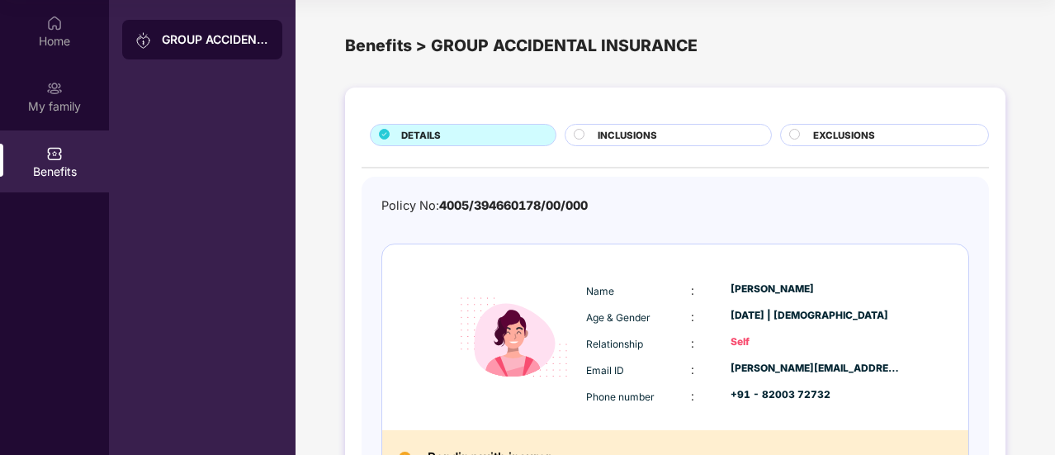
click at [1052, 385] on div "DETAILS INCLUSIONS EXCLUSIONS Policy No: 4005/394660178/00/000 Name : [PERSON_N…" at bounding box center [675, 329] width 759 height 500
click at [1021, 376] on div "DETAILS INCLUSIONS EXCLUSIONS Policy No: 4005/394660178/00/000 Name : [PERSON_N…" at bounding box center [675, 329] width 759 height 500
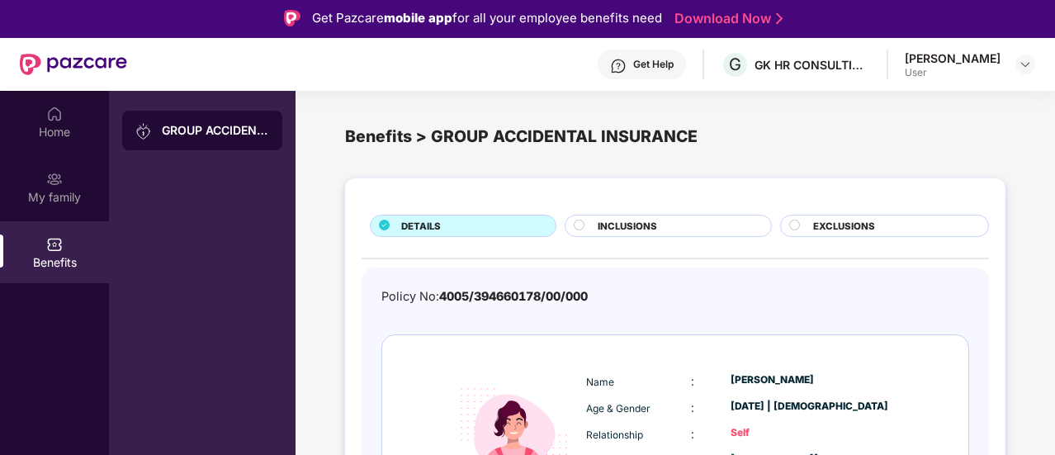
scroll to position [0, 0]
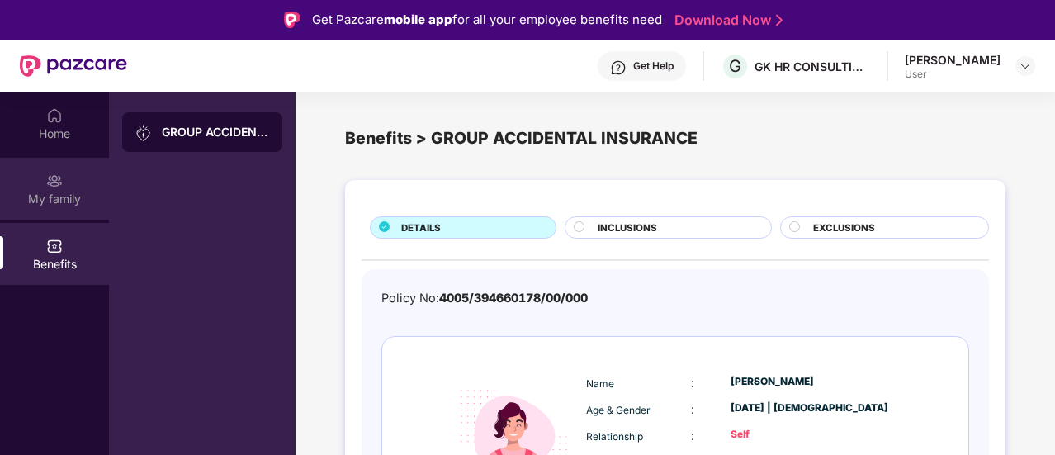
click at [43, 201] on div "My family" at bounding box center [54, 199] width 109 height 17
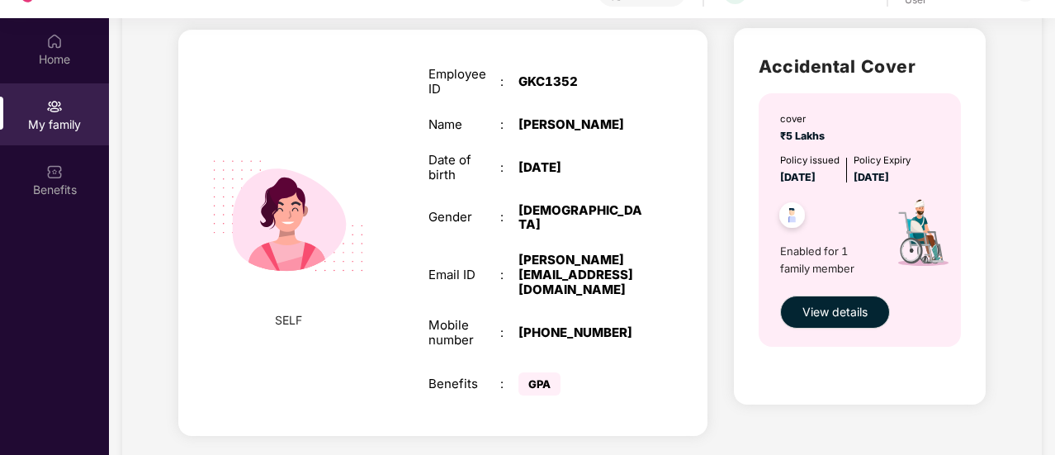
scroll to position [92, 0]
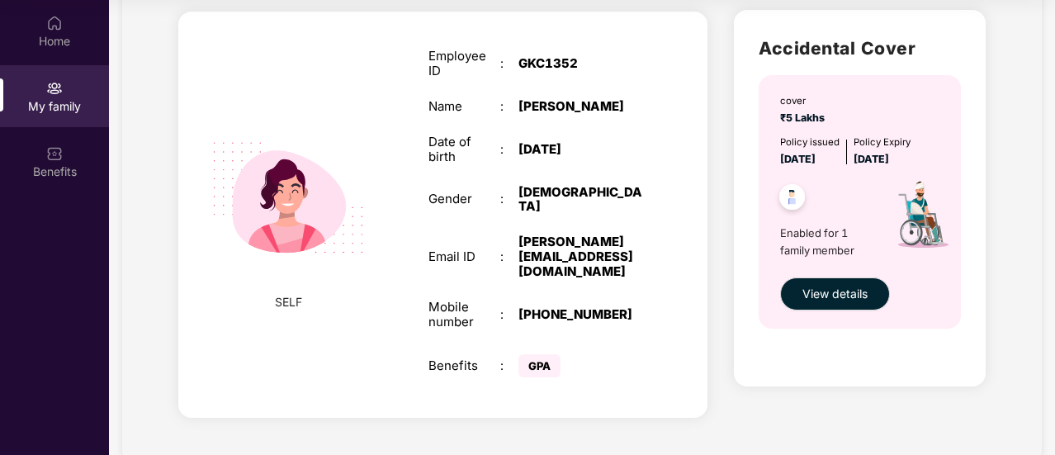
click at [546, 239] on div "[PERSON_NAME][EMAIL_ADDRESS][DOMAIN_NAME]" at bounding box center [580, 256] width 125 height 45
click at [568, 350] on div "GPA" at bounding box center [580, 365] width 125 height 31
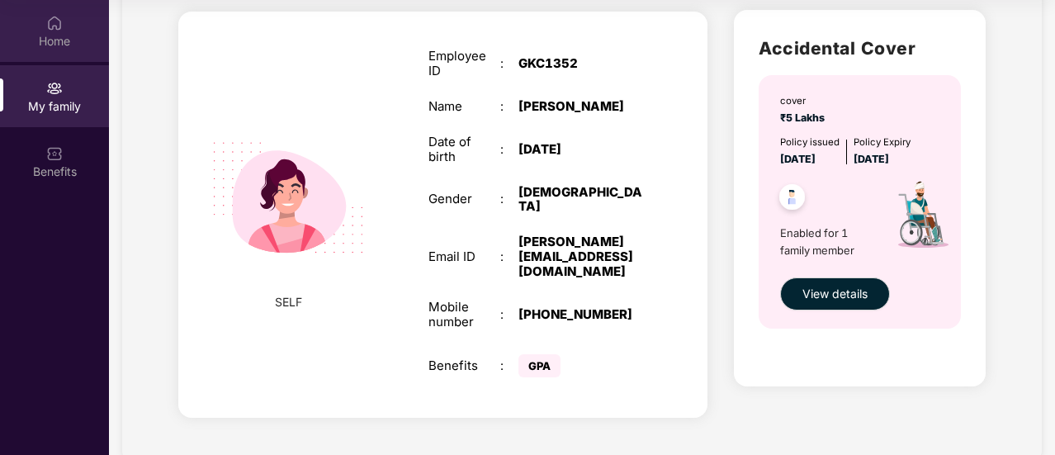
click at [91, 54] on div "Home" at bounding box center [54, 31] width 109 height 62
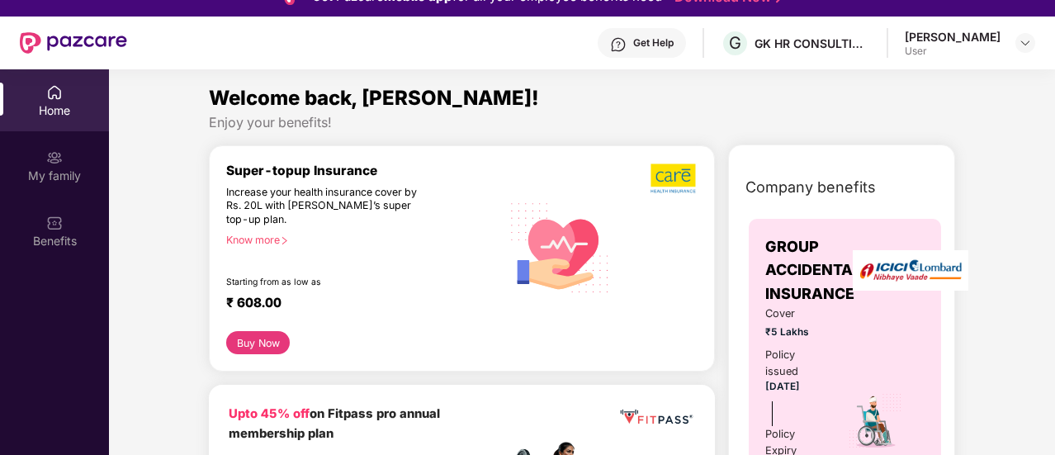
scroll to position [0, 0]
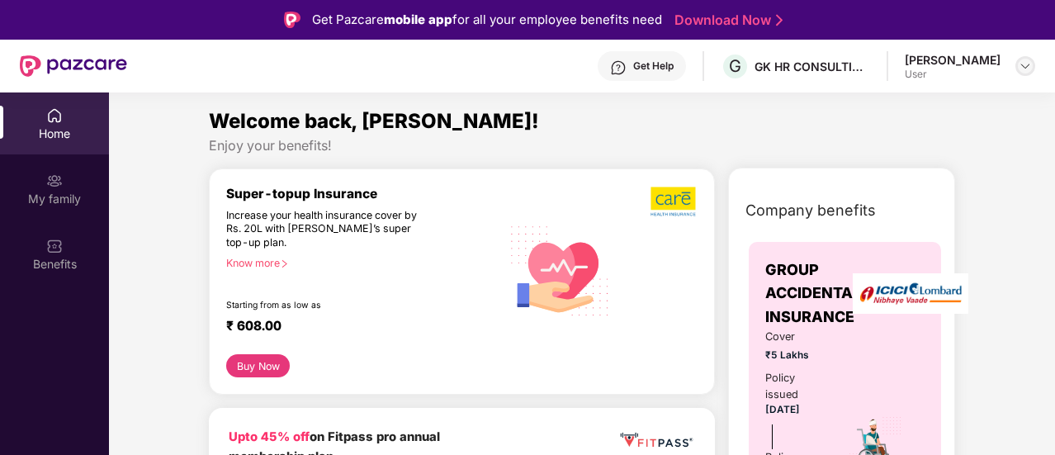
click at [1025, 64] on img at bounding box center [1025, 65] width 13 height 13
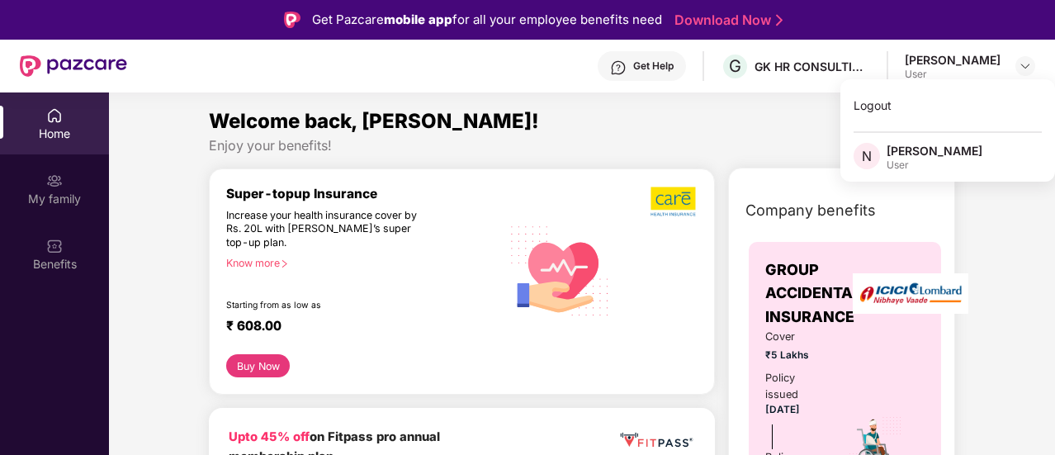
click at [731, 106] on div "Welcome back, [PERSON_NAME]!" at bounding box center [582, 121] width 746 height 31
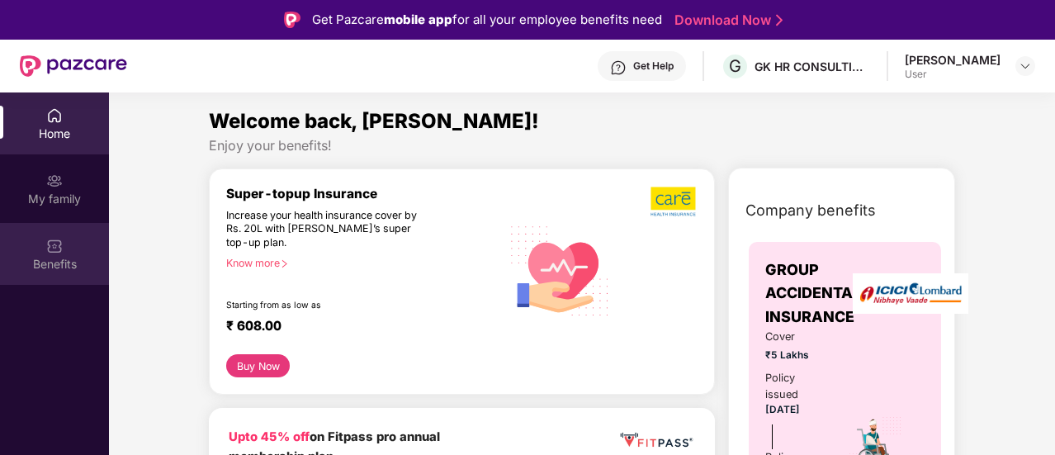
click at [64, 250] on div "Benefits" at bounding box center [54, 254] width 109 height 62
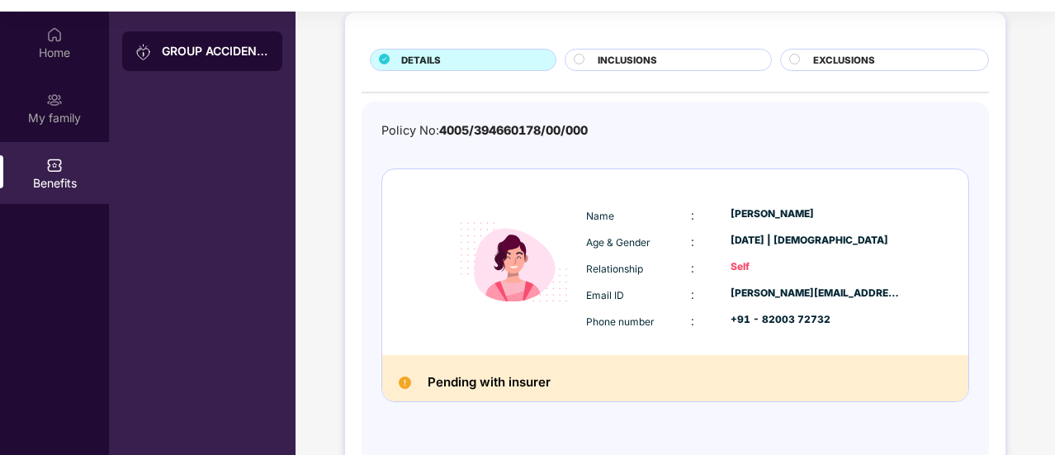
scroll to position [122, 0]
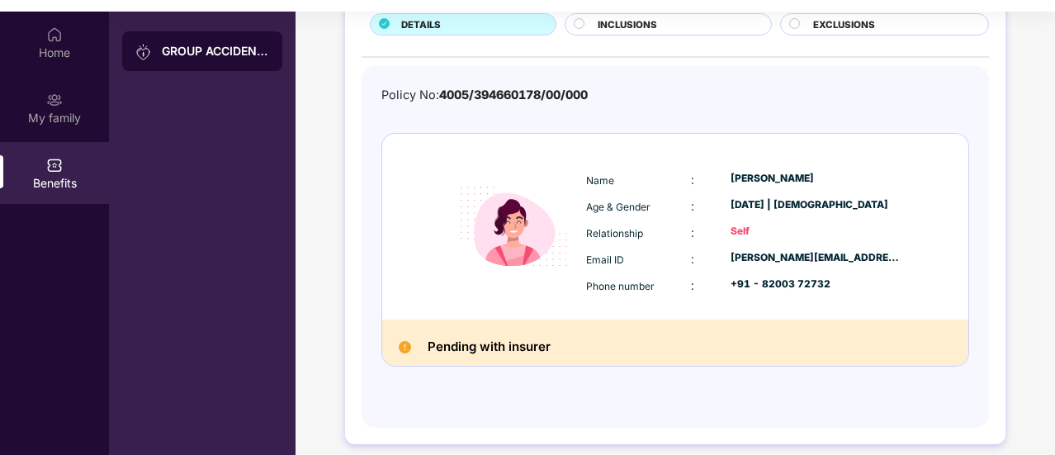
click at [622, 14] on div "INCLUSIONS" at bounding box center [668, 24] width 206 height 22
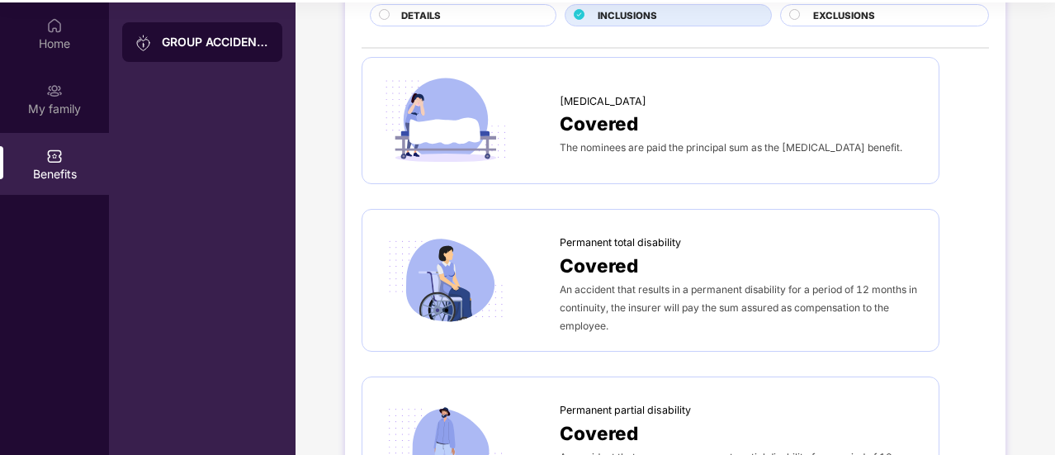
scroll to position [92, 0]
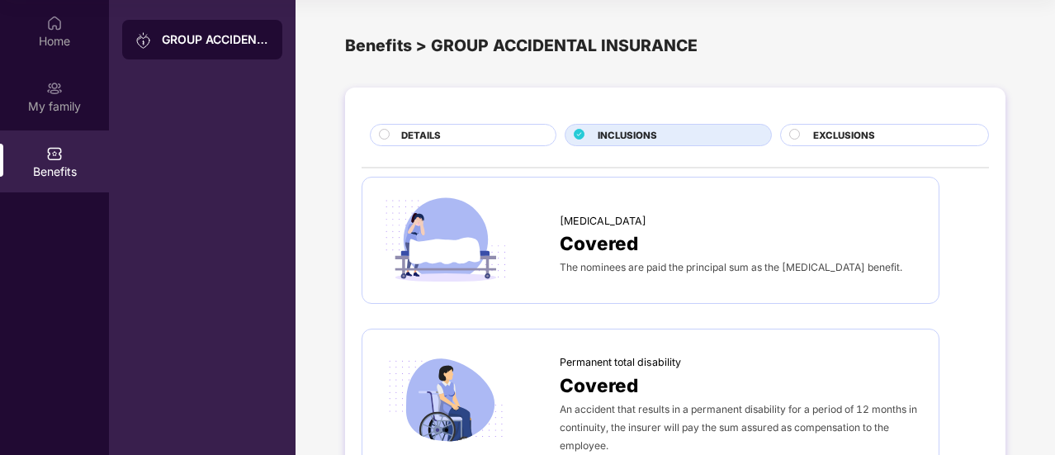
scroll to position [59, 0]
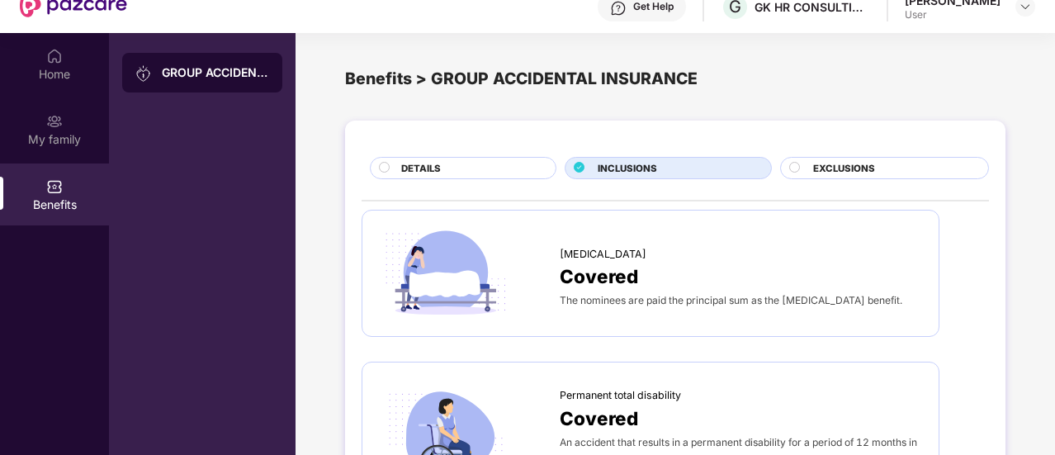
click at [858, 161] on span "EXCLUSIONS" at bounding box center [844, 168] width 62 height 15
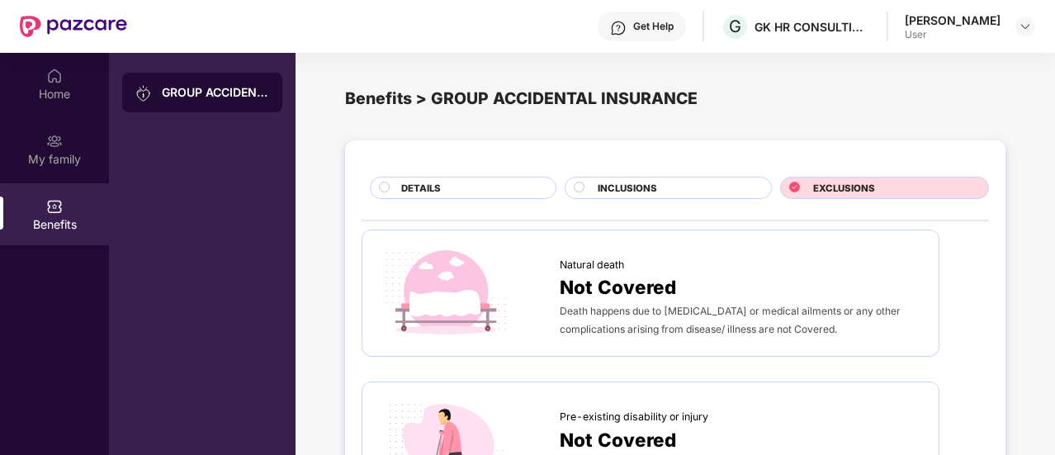
scroll to position [0, 0]
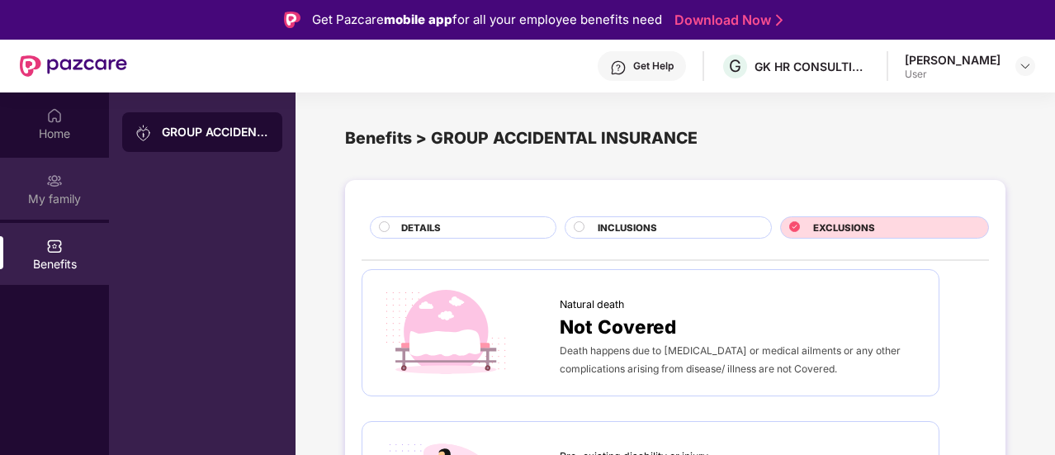
click at [75, 182] on div "My family" at bounding box center [54, 189] width 109 height 62
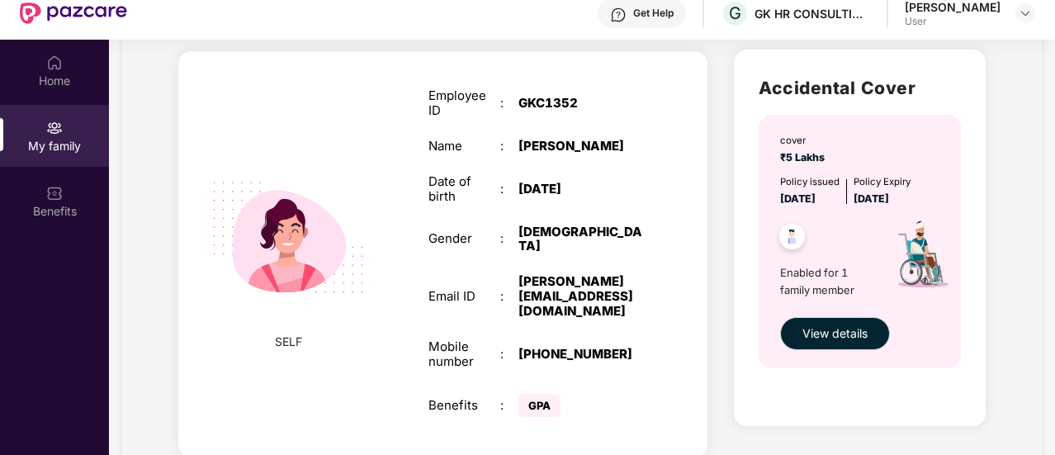
scroll to position [66, 0]
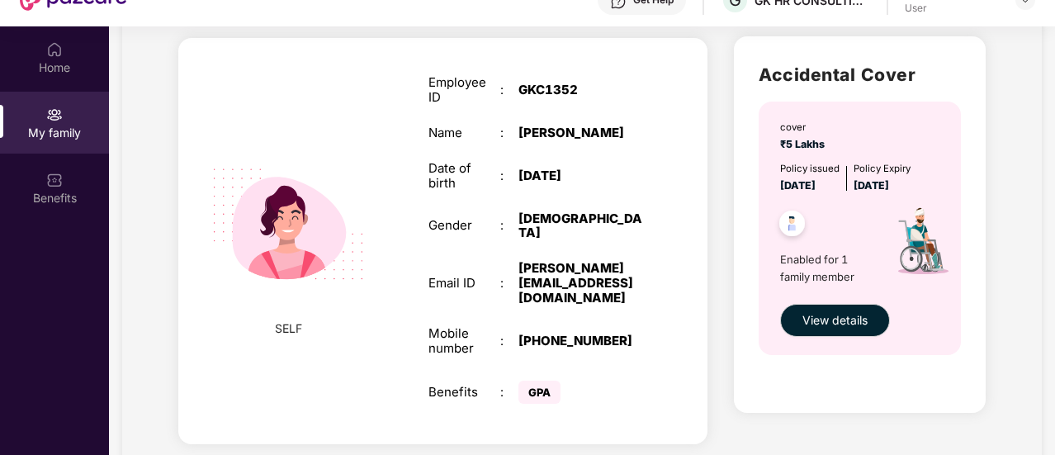
click at [602, 269] on div "[PERSON_NAME][EMAIL_ADDRESS][DOMAIN_NAME]" at bounding box center [580, 283] width 125 height 45
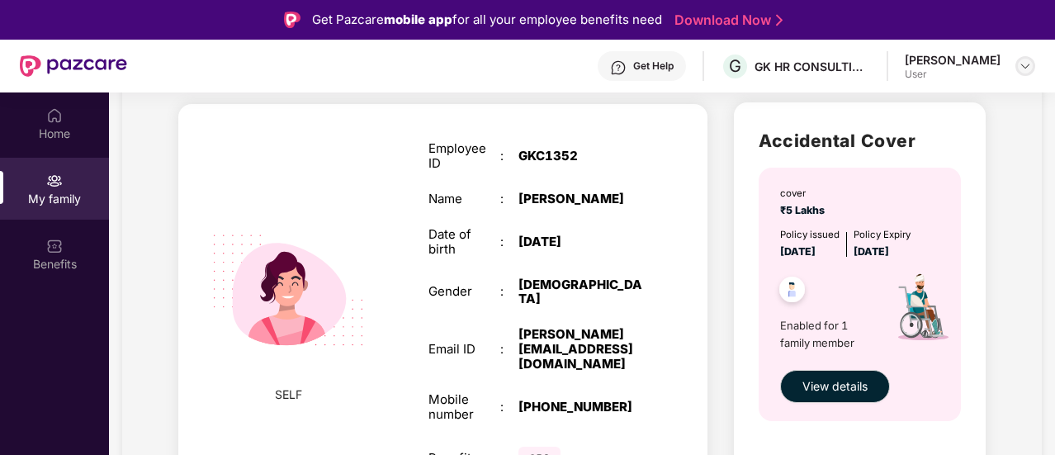
click at [1028, 64] on img at bounding box center [1025, 65] width 13 height 13
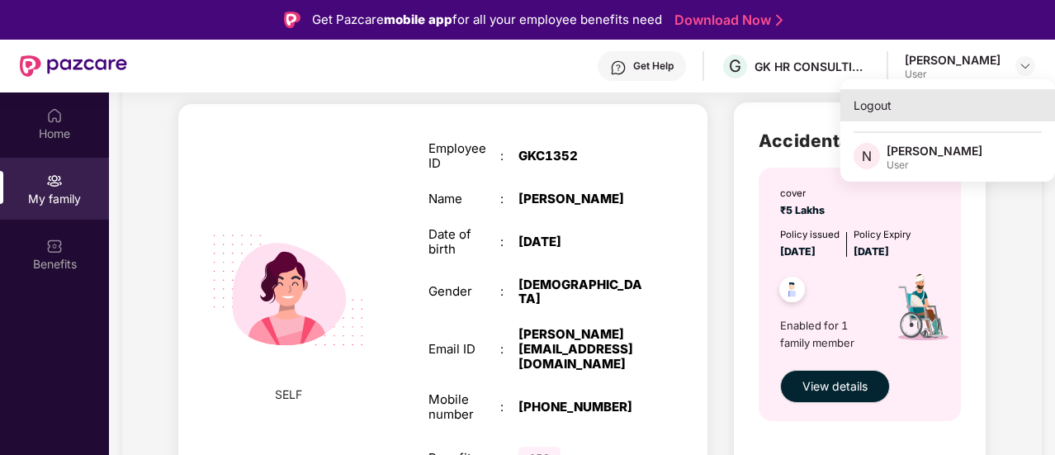
click at [875, 98] on div "Logout" at bounding box center [947, 105] width 215 height 32
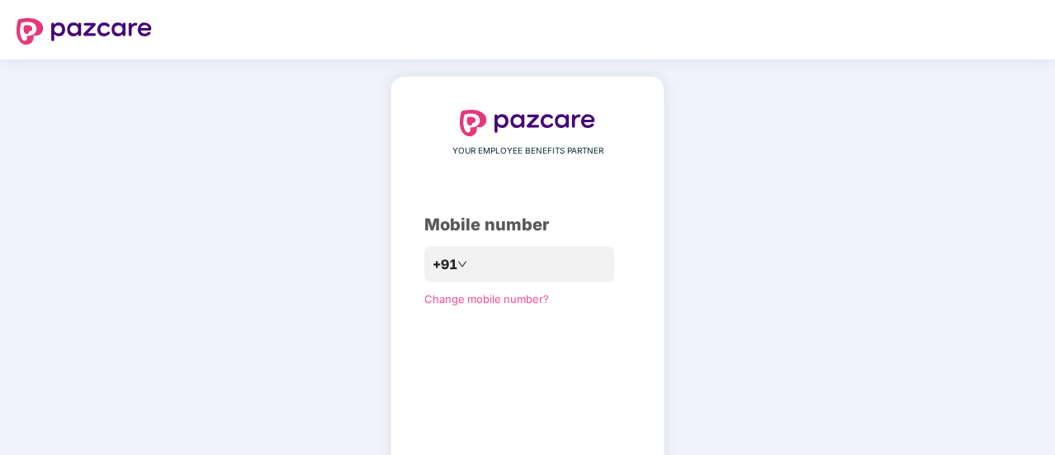
click at [631, 119] on div at bounding box center [527, 123] width 206 height 26
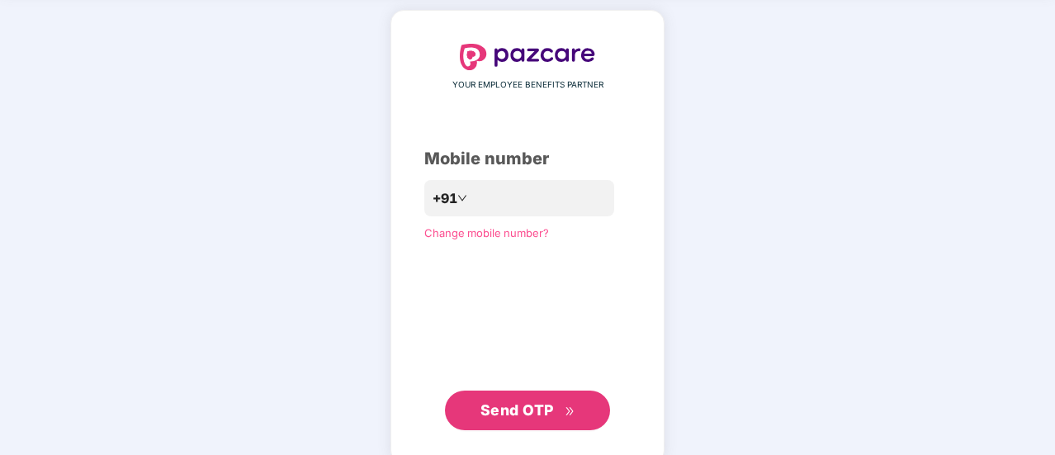
scroll to position [90, 0]
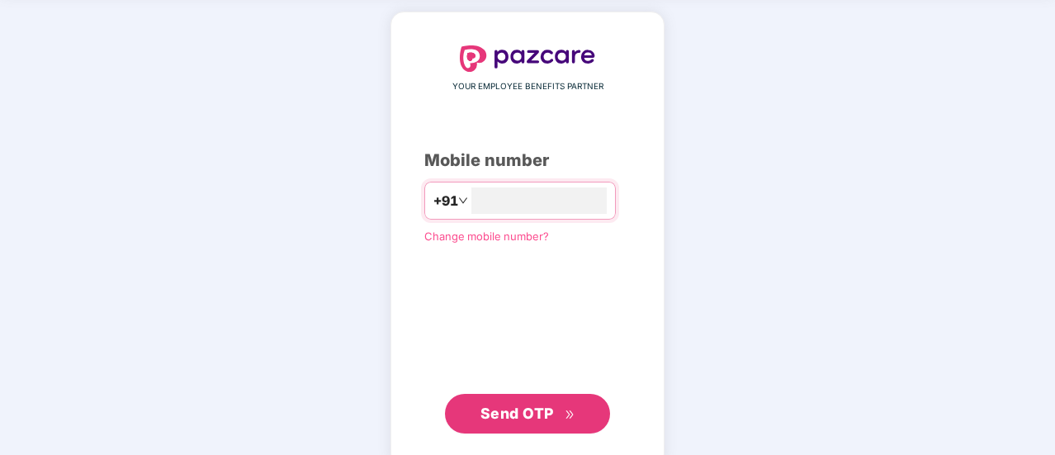
scroll to position [91, 0]
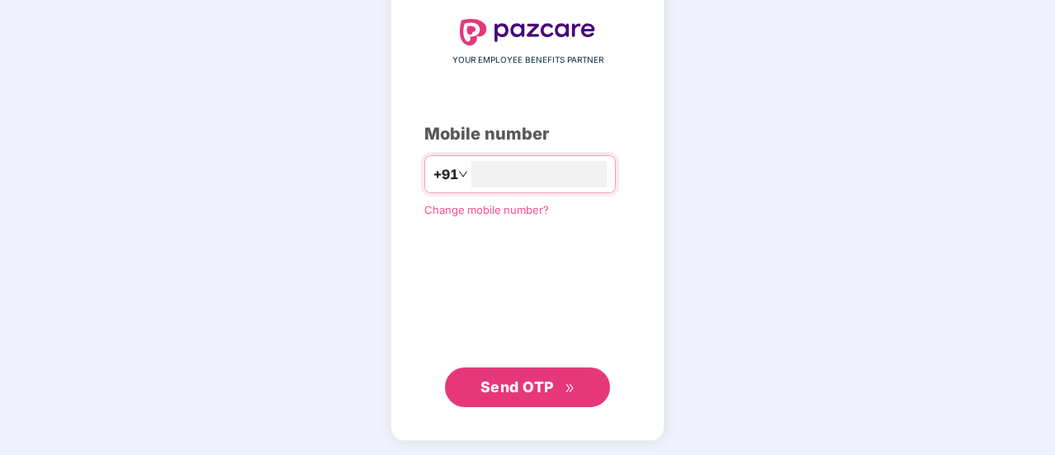
type input "**********"
click at [526, 390] on span "Send OTP" at bounding box center [516, 385] width 73 height 17
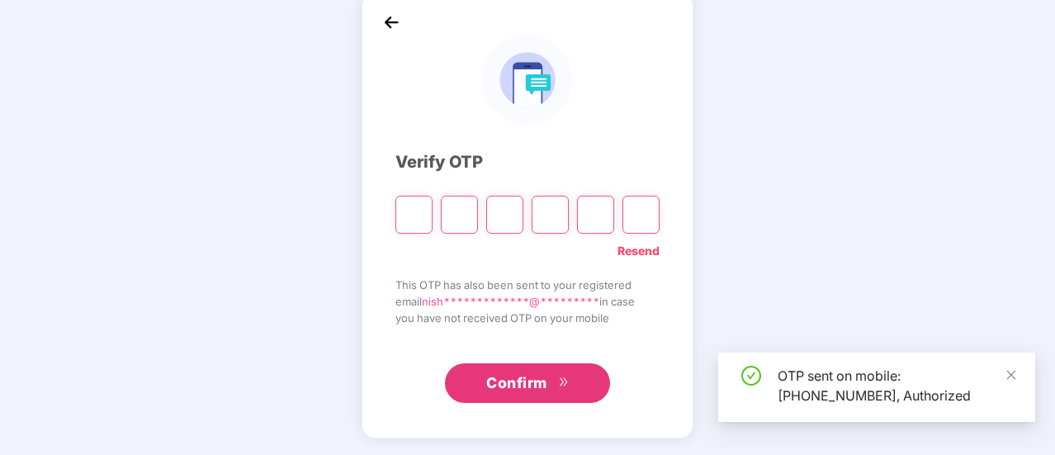
scroll to position [83, 0]
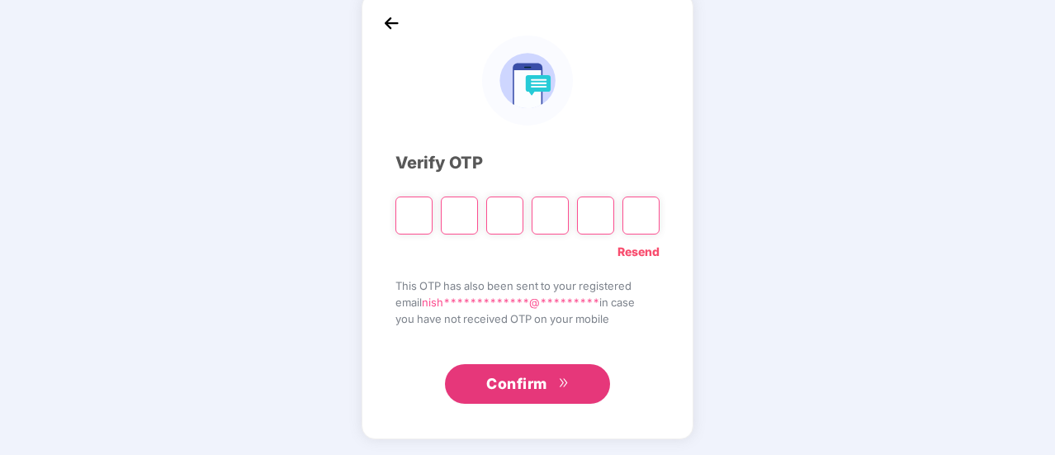
type input "*"
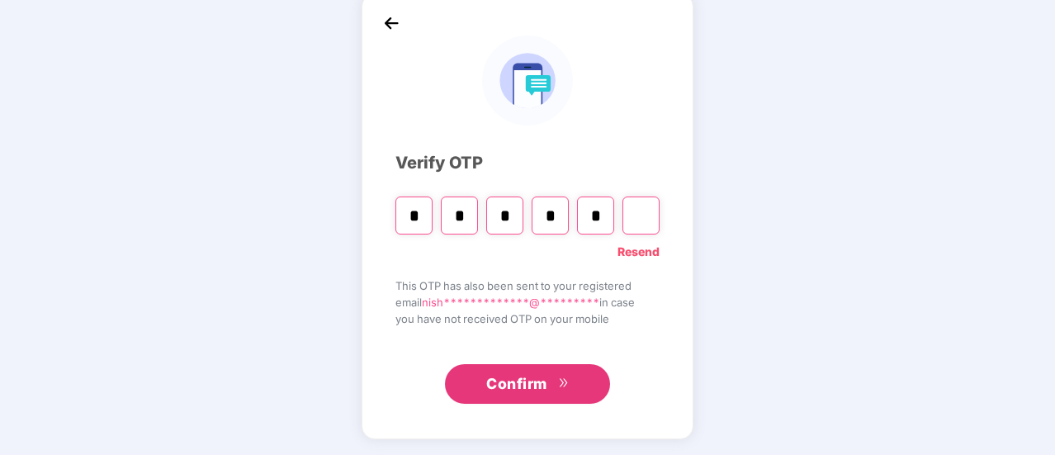
type input "*"
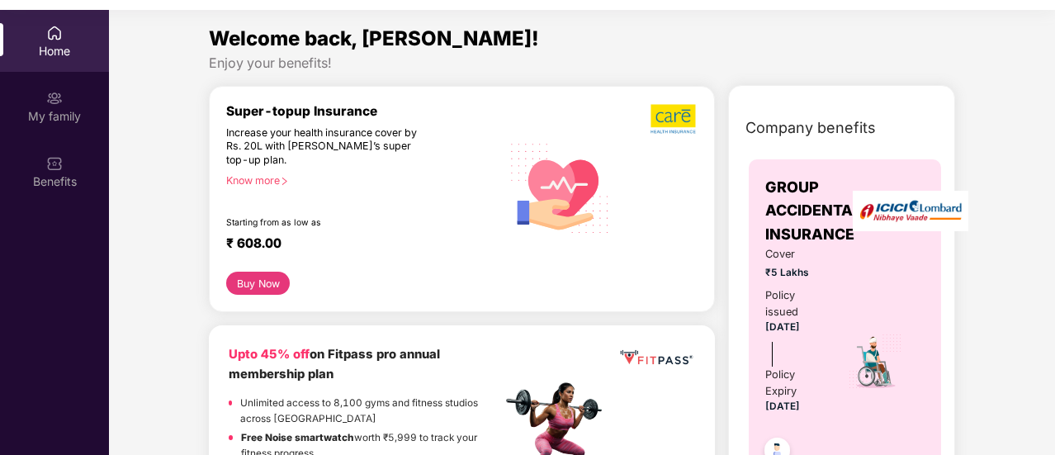
click at [660, 18] on section "Welcome back, [PERSON_NAME]! Enjoy your benefits! Super-topup Insurance Increas…" at bounding box center [582, 237] width 946 height 455
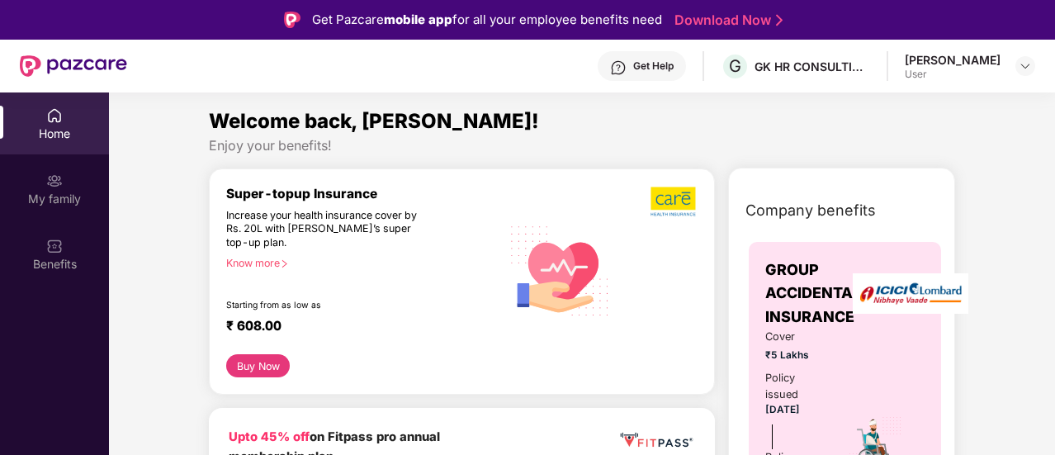
click at [671, 64] on div "Get Help" at bounding box center [653, 65] width 40 height 13
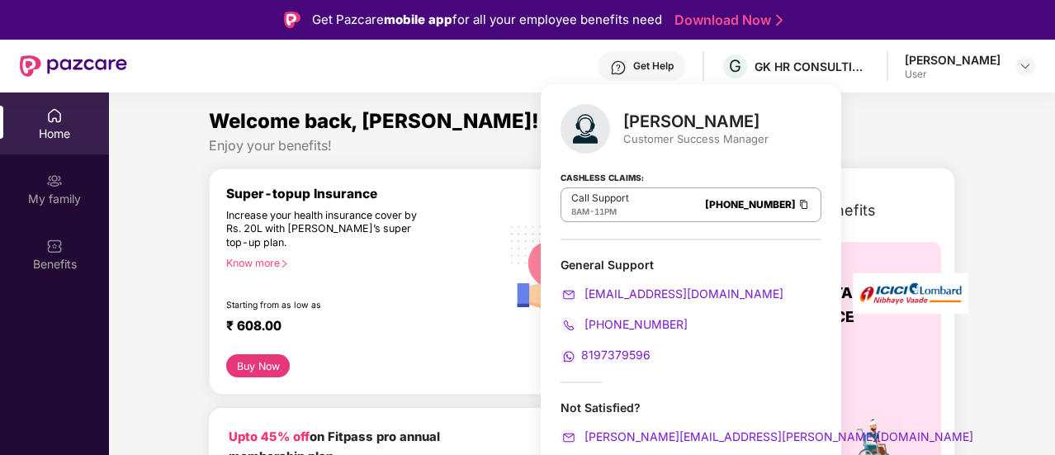
click at [775, 254] on div "Sugandha Singh Customer Success Manager Cashless Claims: Call Support 8AM - 11P…" at bounding box center [691, 296] width 300 height 424
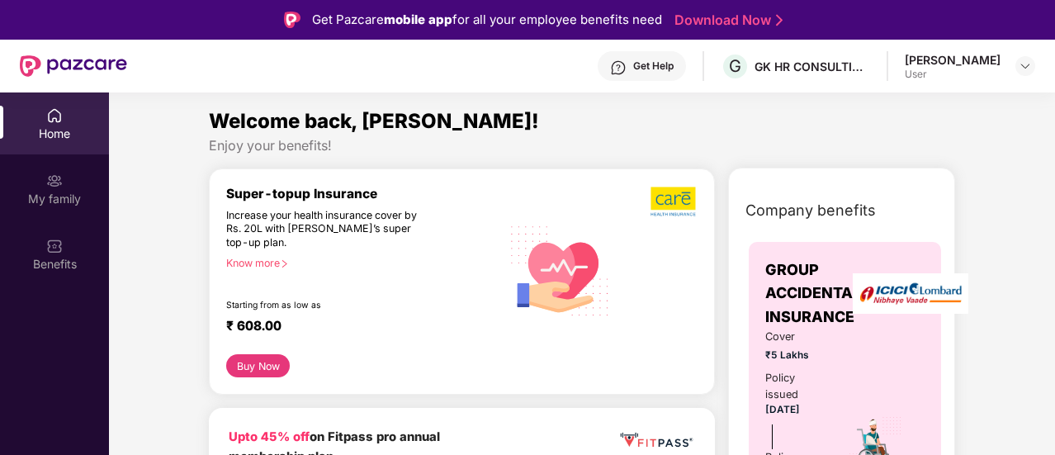
click at [659, 65] on div "Get Help" at bounding box center [653, 65] width 40 height 13
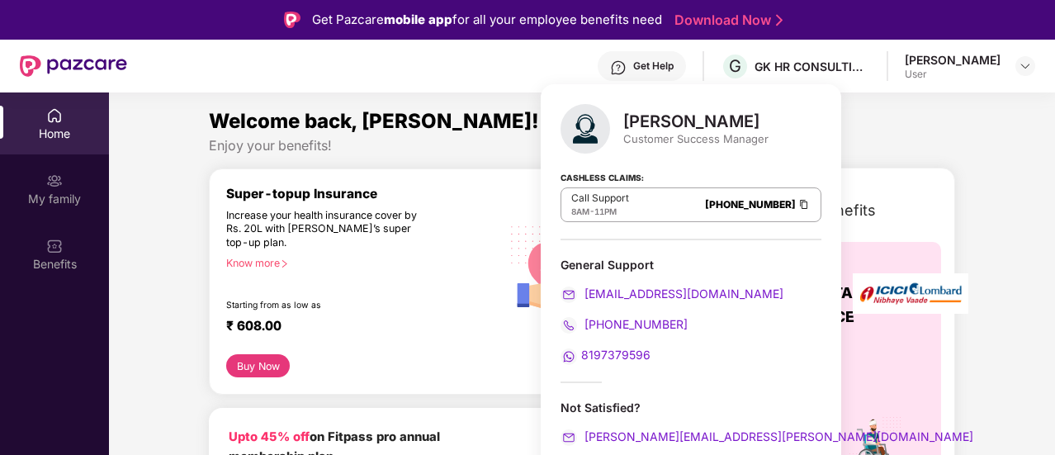
click at [733, 26] on link "Download Now" at bounding box center [725, 20] width 103 height 17
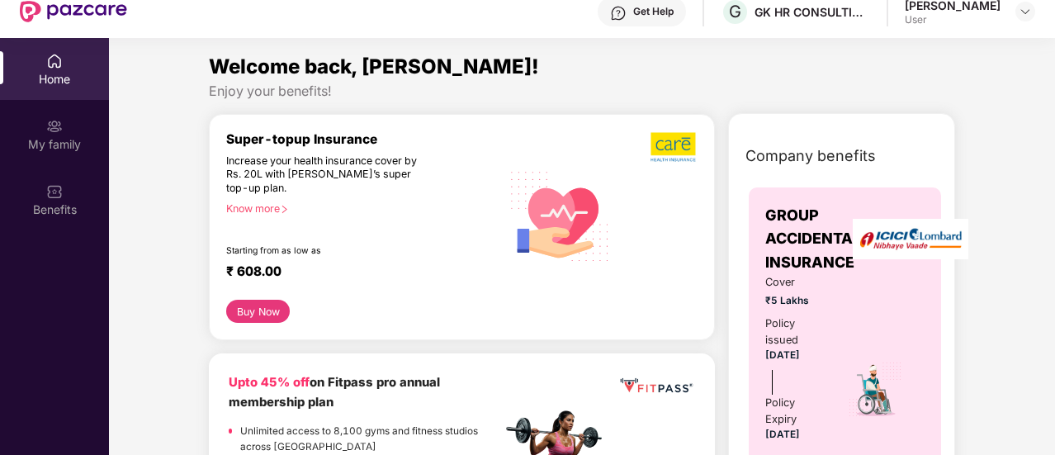
scroll to position [92, 0]
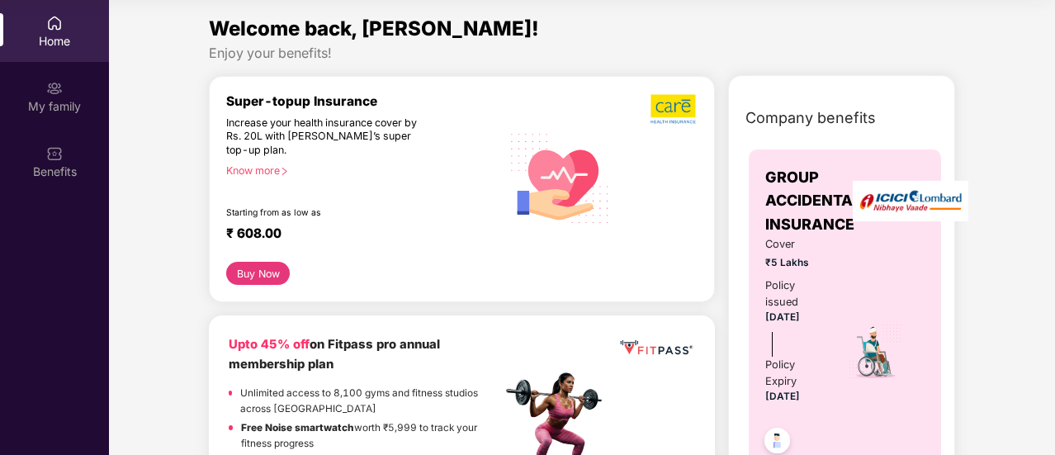
click at [910, 54] on div "Enjoy your benefits!" at bounding box center [582, 53] width 746 height 17
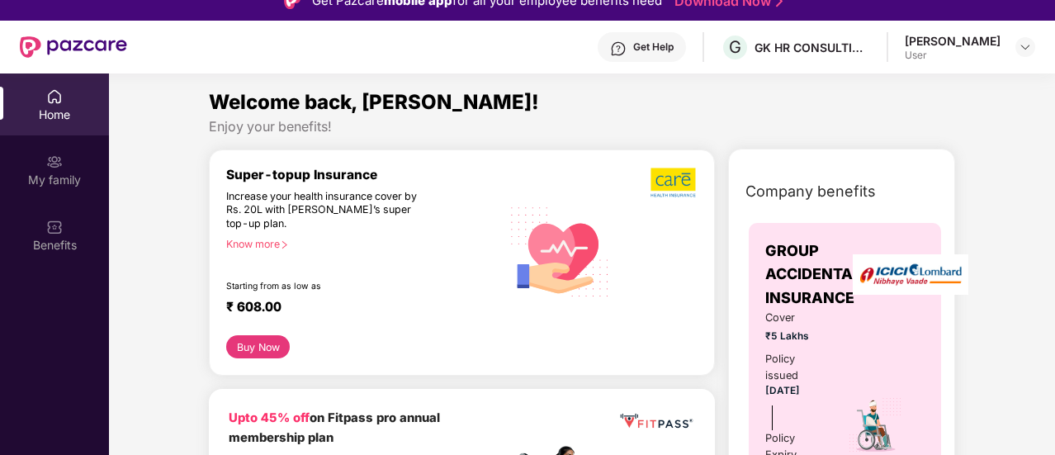
scroll to position [0, 0]
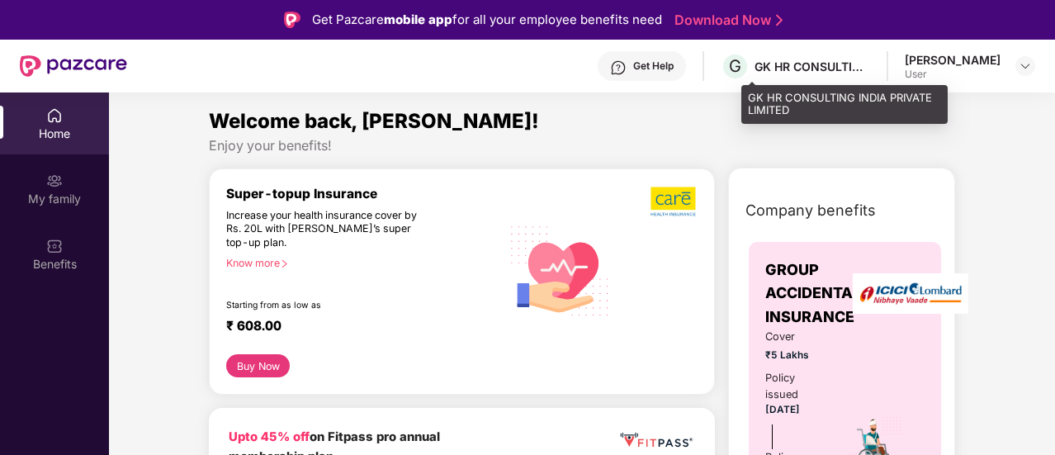
click at [838, 64] on div "GK HR CONSULTING INDIA PRIVATE LIMITED" at bounding box center [812, 67] width 116 height 16
click at [741, 69] on span "G" at bounding box center [735, 66] width 12 height 20
click at [802, 64] on div "GK HR CONSULTING INDIA PRIVATE LIMITED" at bounding box center [812, 67] width 116 height 16
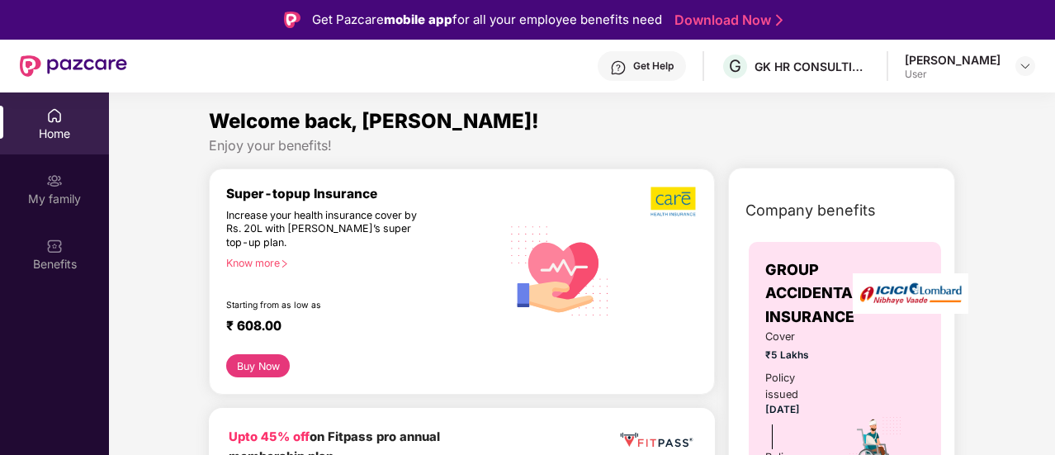
click at [668, 69] on div "Get Help" at bounding box center [653, 65] width 40 height 13
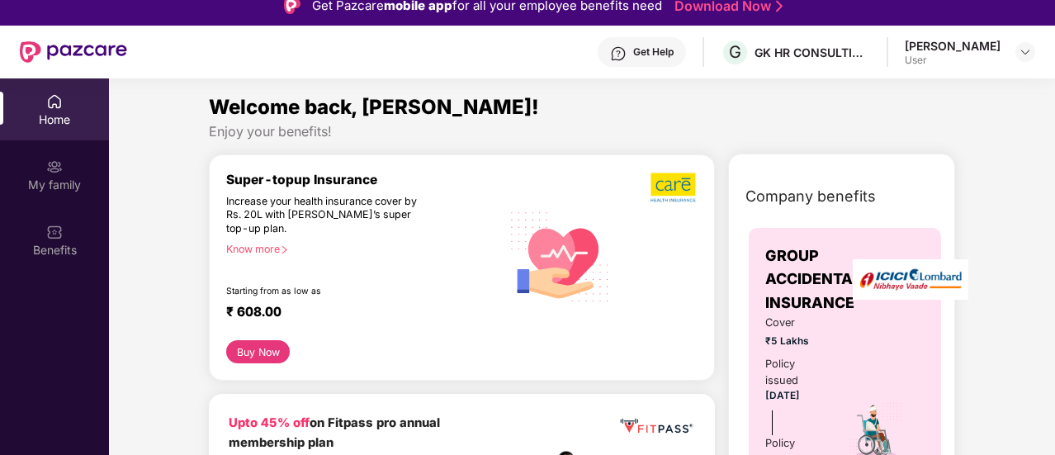
scroll to position [0, 0]
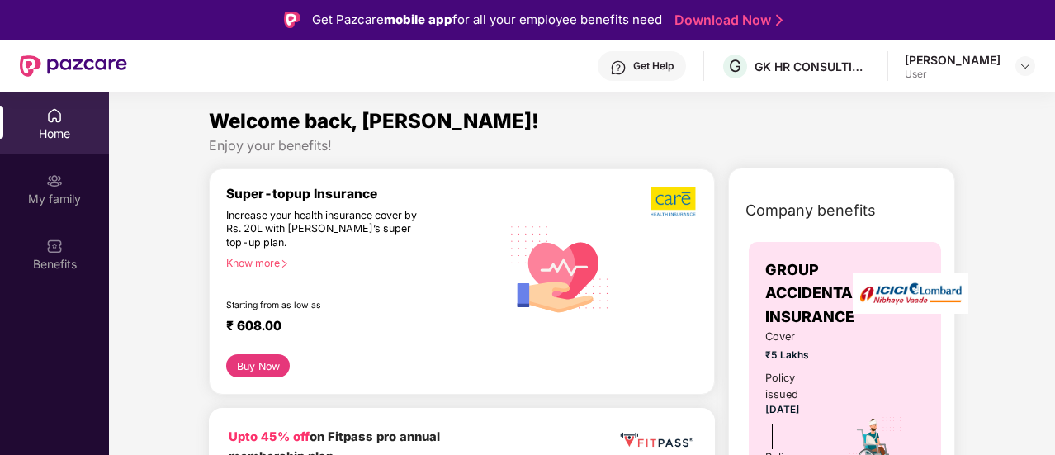
click at [989, 59] on div "[PERSON_NAME]" at bounding box center [953, 60] width 96 height 16
click at [1019, 62] on img at bounding box center [1025, 65] width 13 height 13
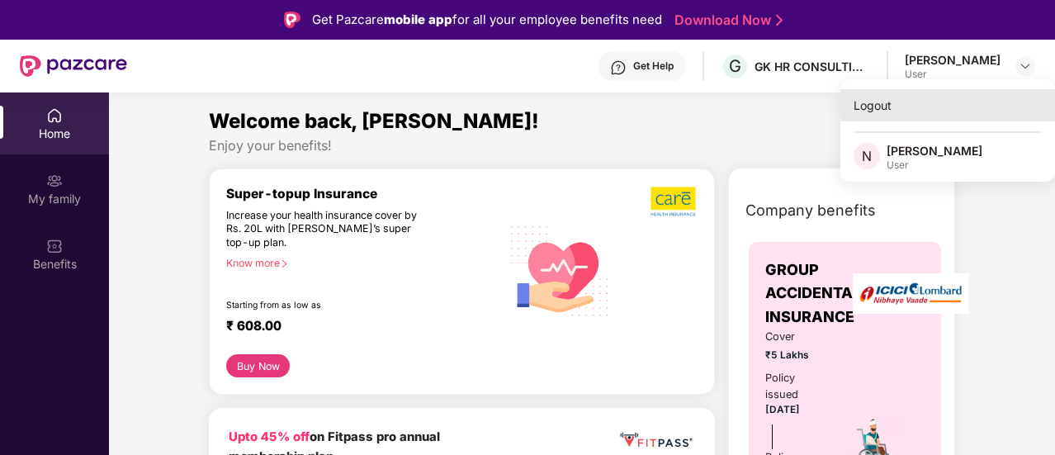
click at [893, 104] on div "Logout" at bounding box center [947, 105] width 215 height 32
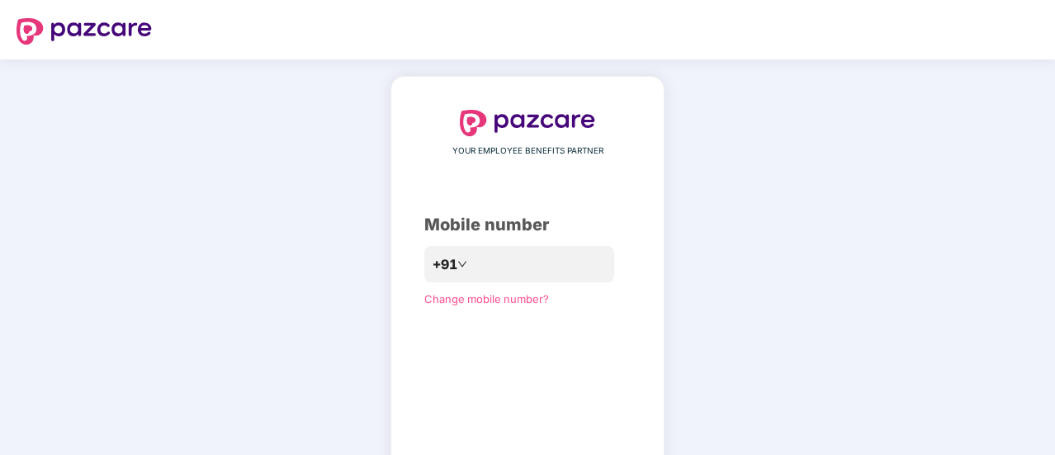
scroll to position [90, 0]
